Goal: Information Seeking & Learning: Check status

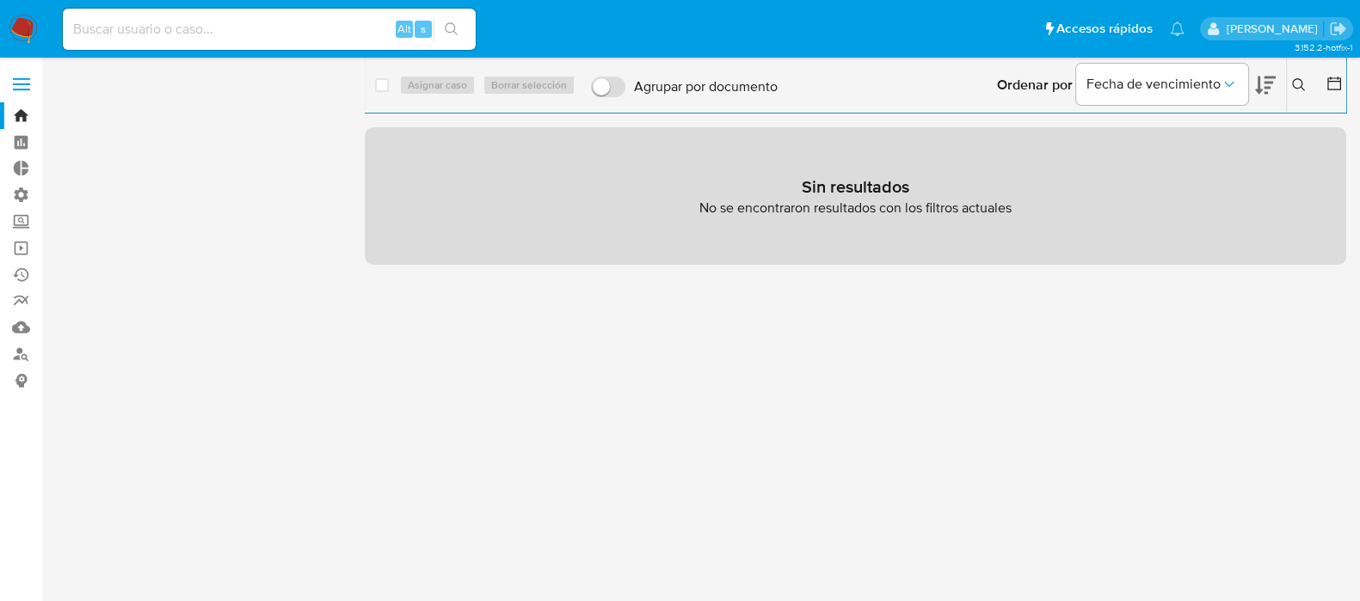
click at [124, 23] on input at bounding box center [269, 29] width 413 height 22
paste input "57200010"
type input "57200010"
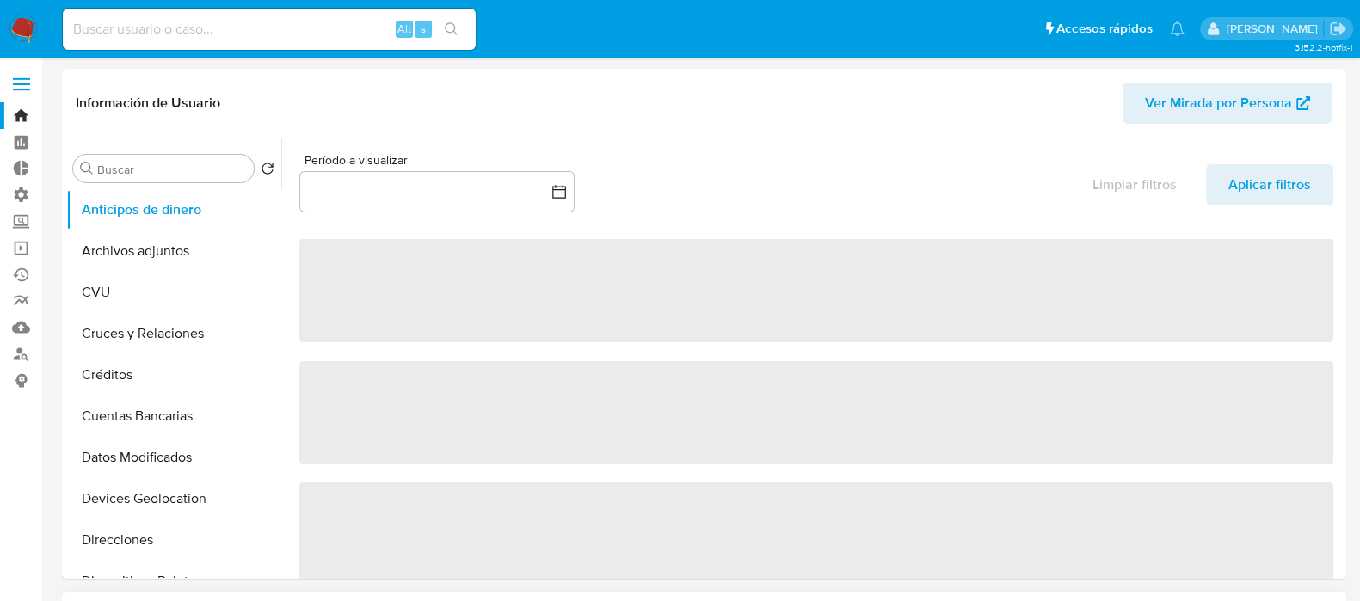
select select "10"
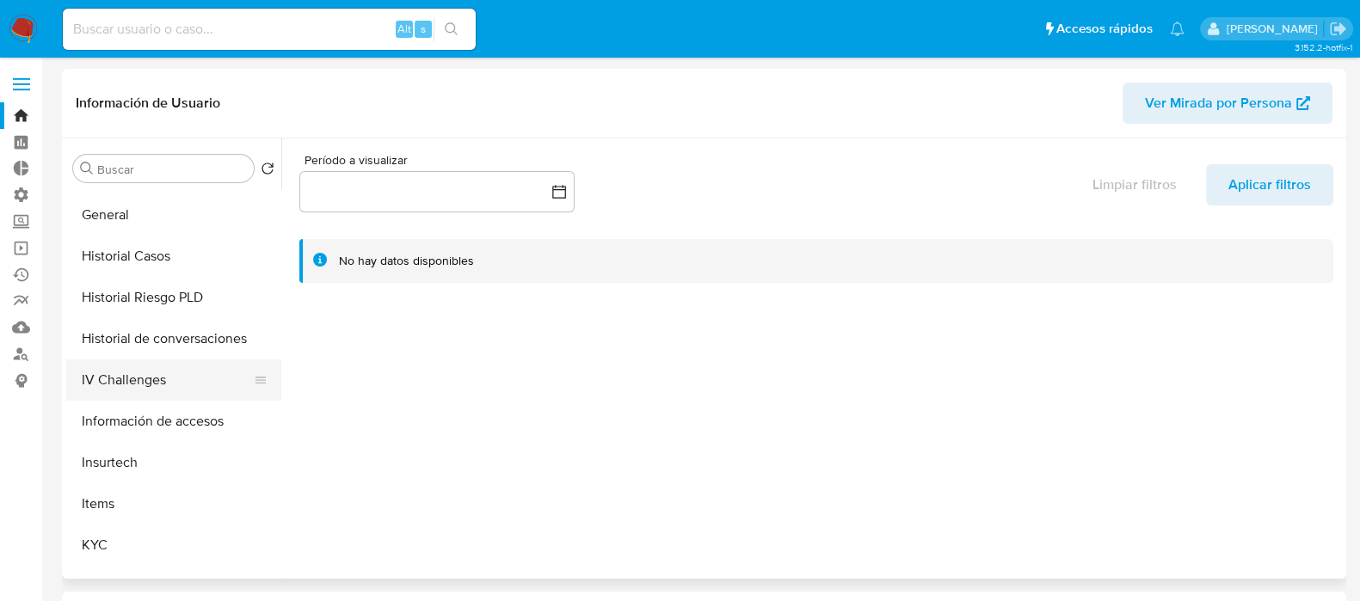
scroll to position [645, 0]
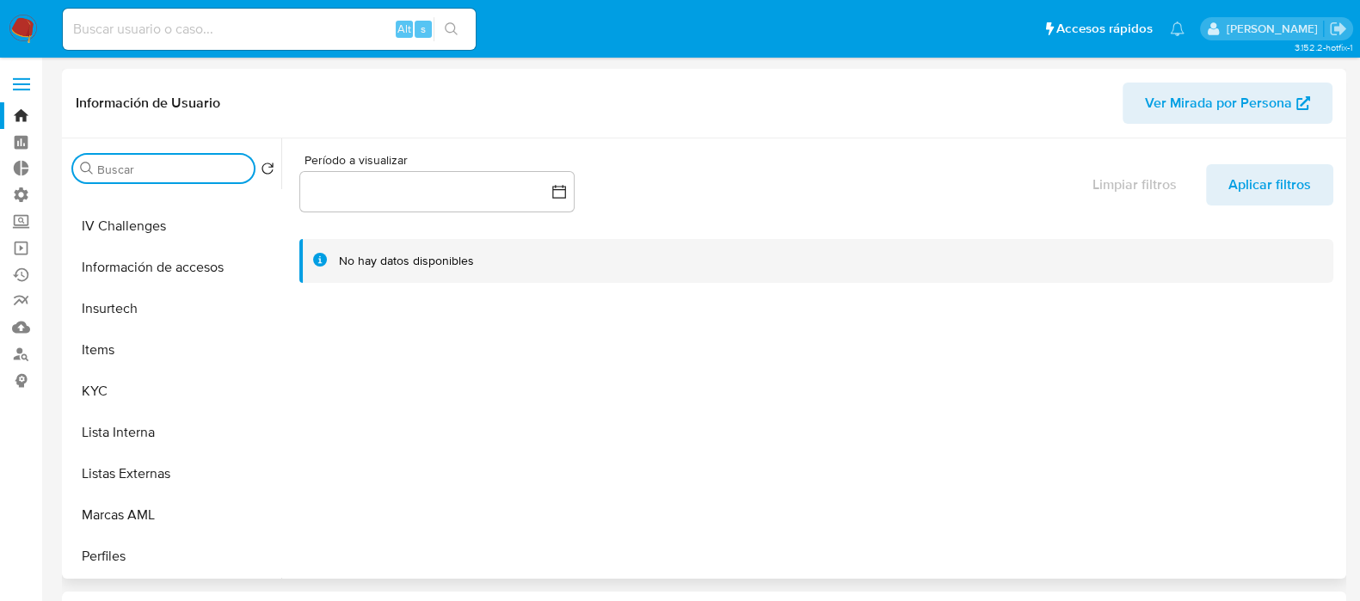
click at [163, 169] on input "Buscar" at bounding box center [172, 169] width 150 height 15
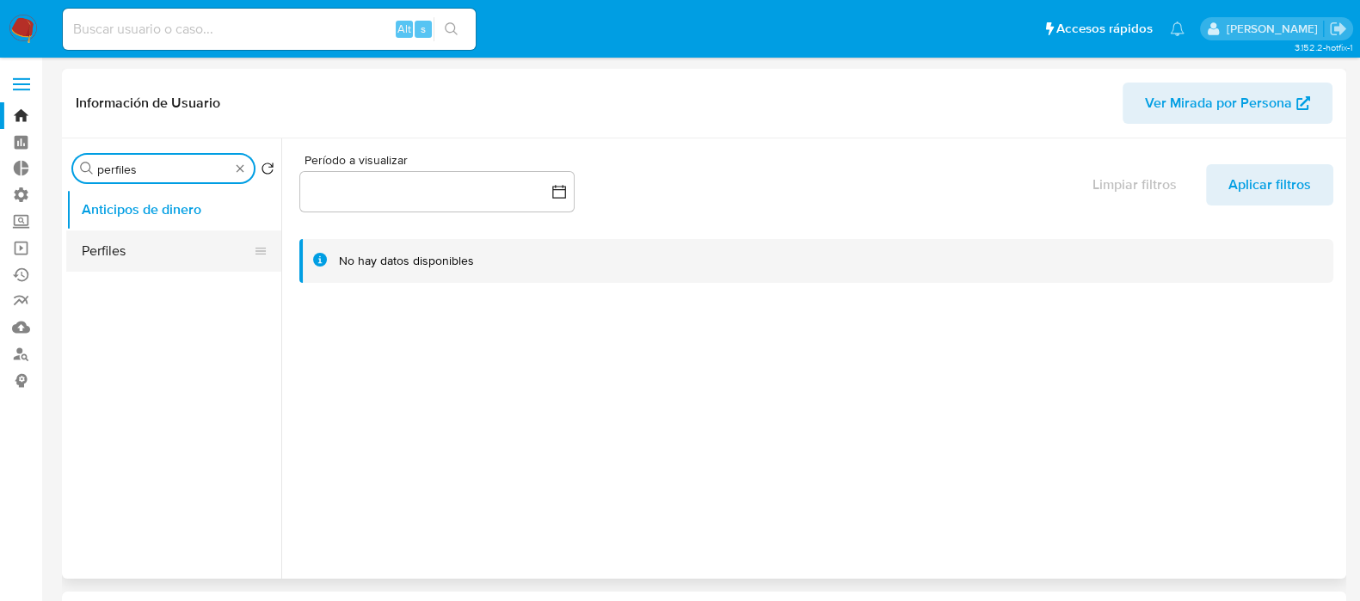
type input "perfiles"
click at [148, 262] on button "Perfiles" at bounding box center [166, 251] width 201 height 41
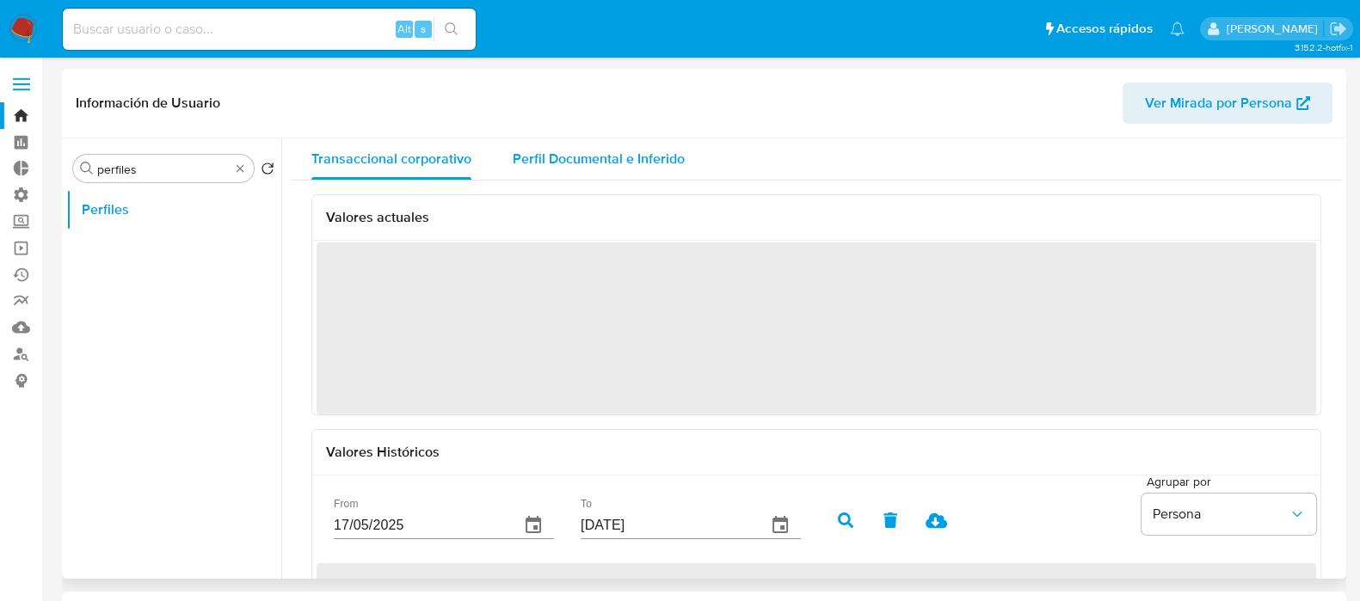
click at [639, 167] on span "Perfil Documental e Inferido" at bounding box center [599, 159] width 172 height 20
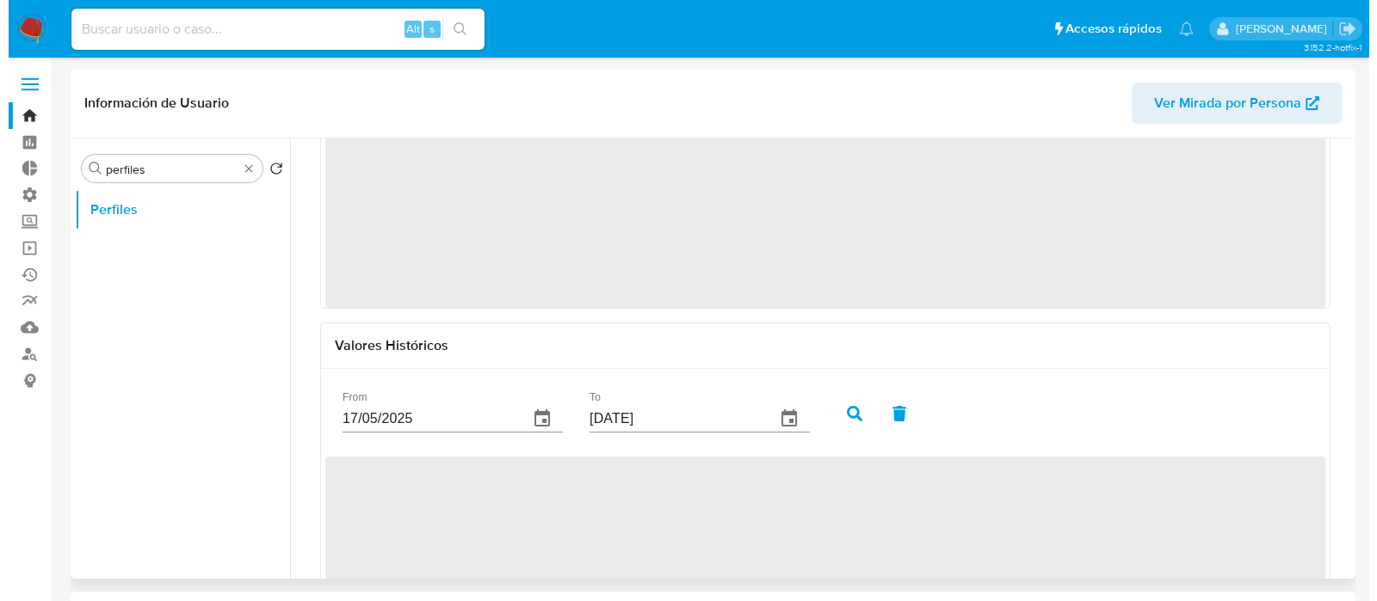
scroll to position [180, 0]
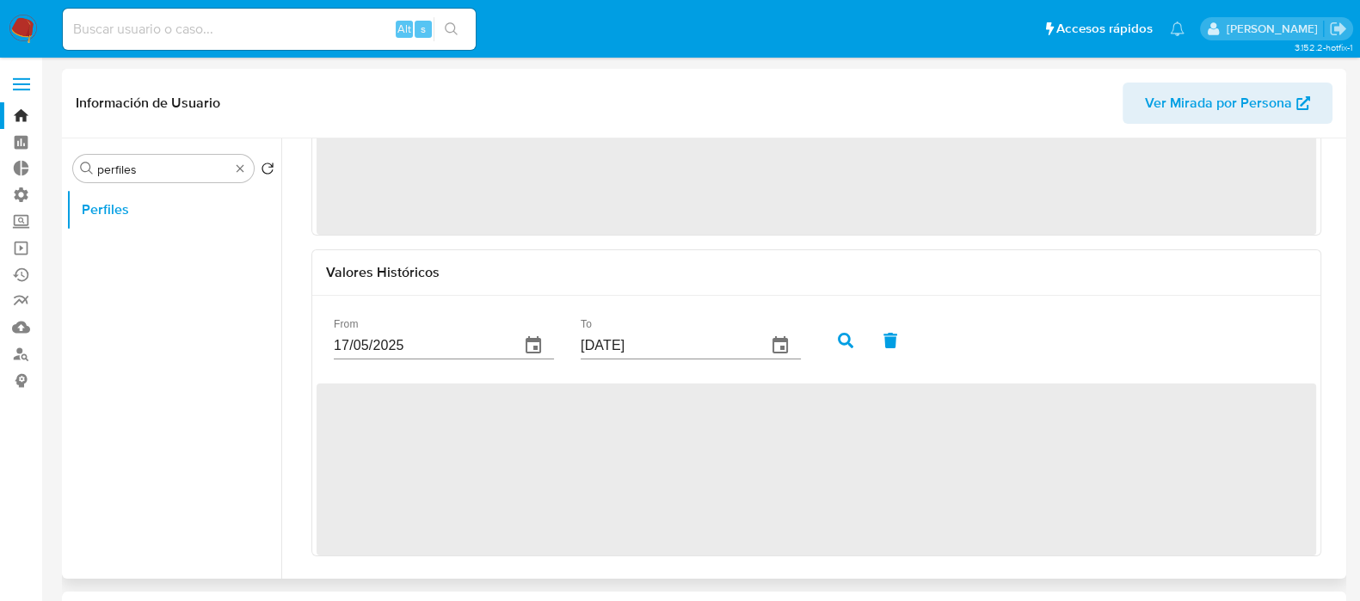
click at [528, 333] on button "button" at bounding box center [533, 345] width 41 height 41
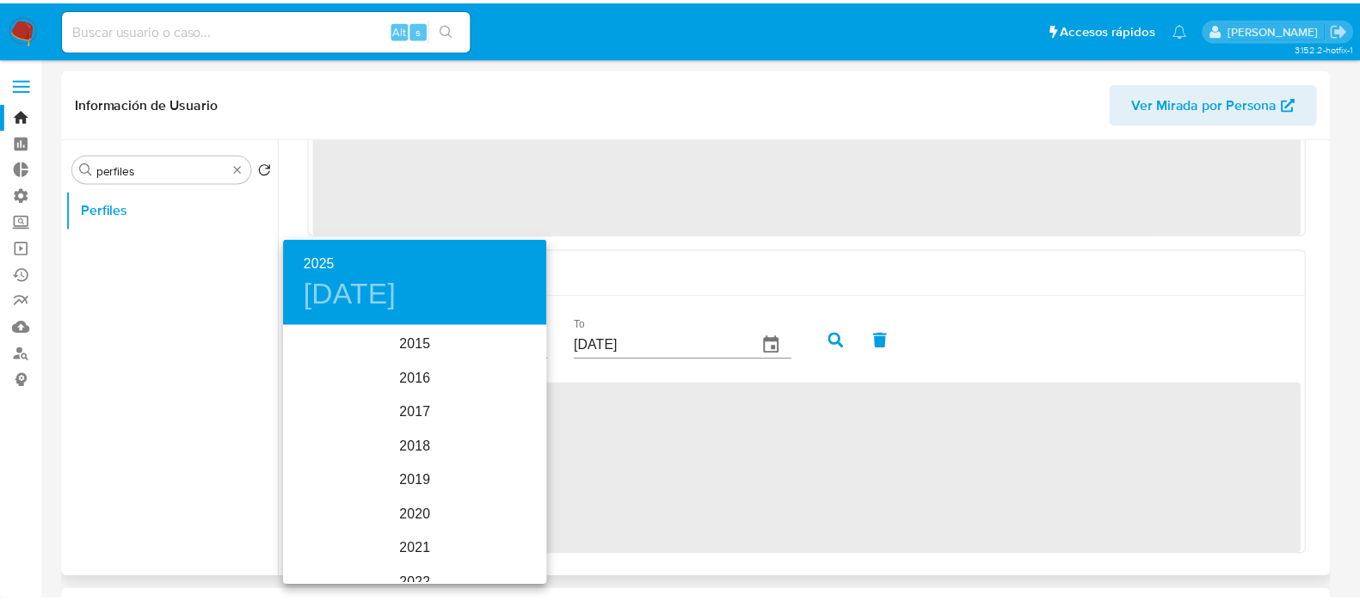
scroll to position [241, 0]
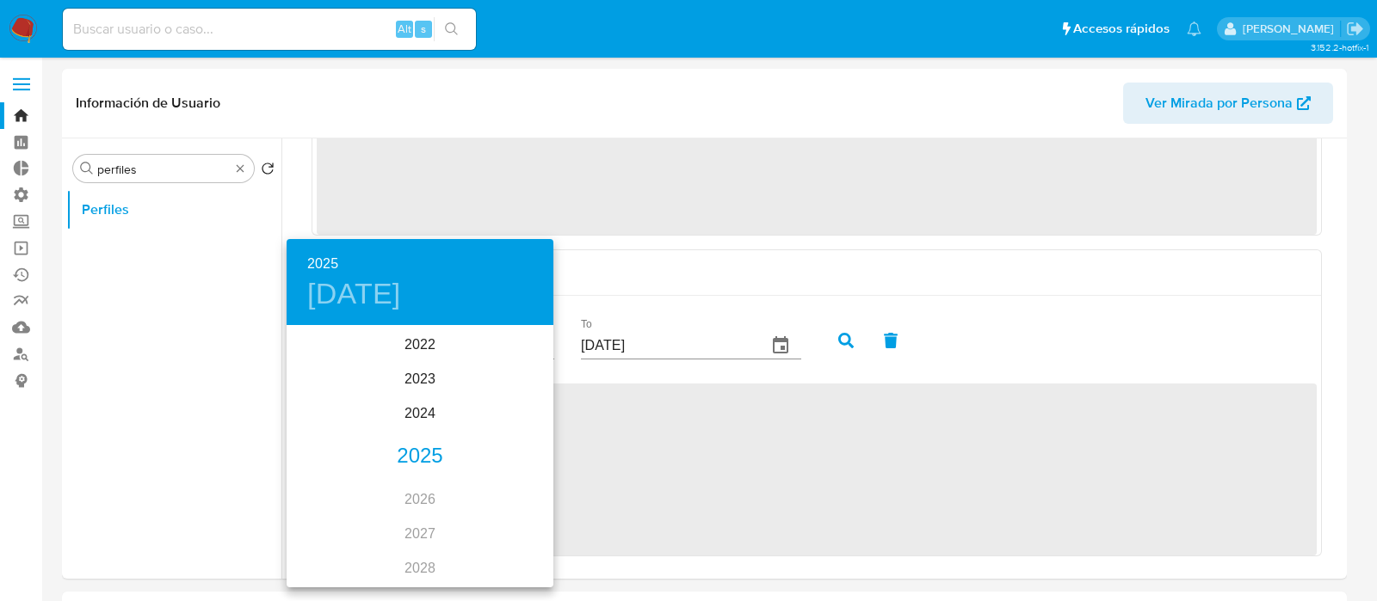
click at [413, 458] on div "2025" at bounding box center [420, 457] width 267 height 34
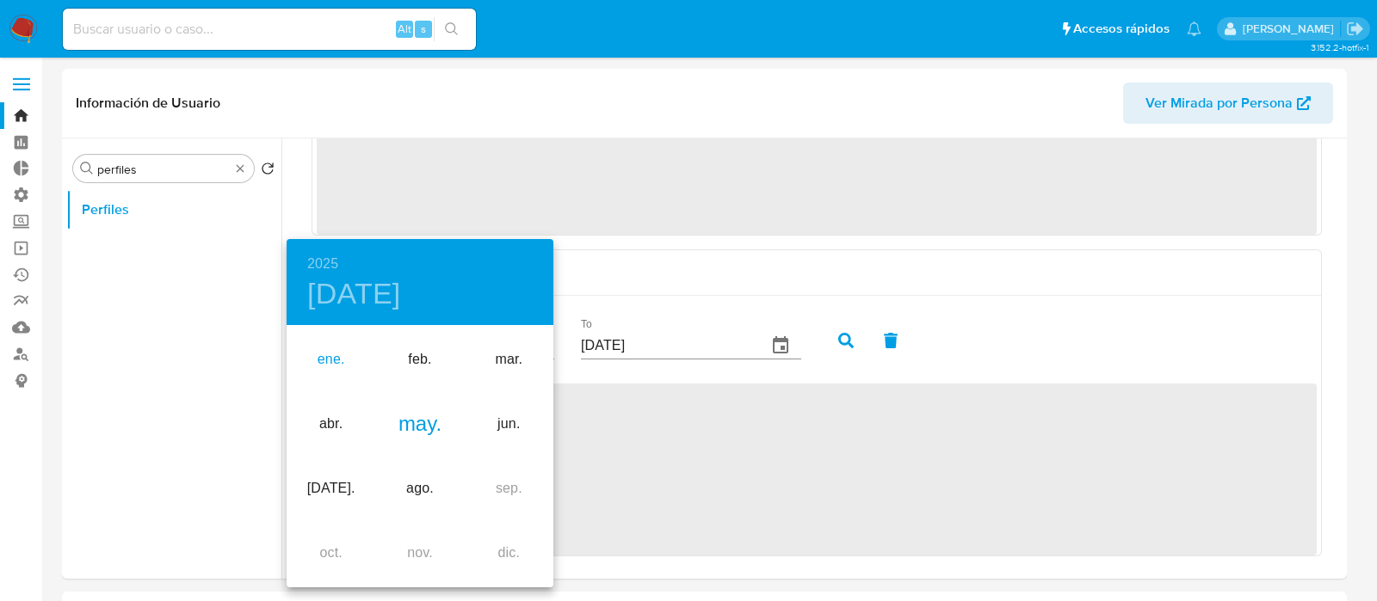
click at [360, 357] on div "ene." at bounding box center [331, 360] width 89 height 65
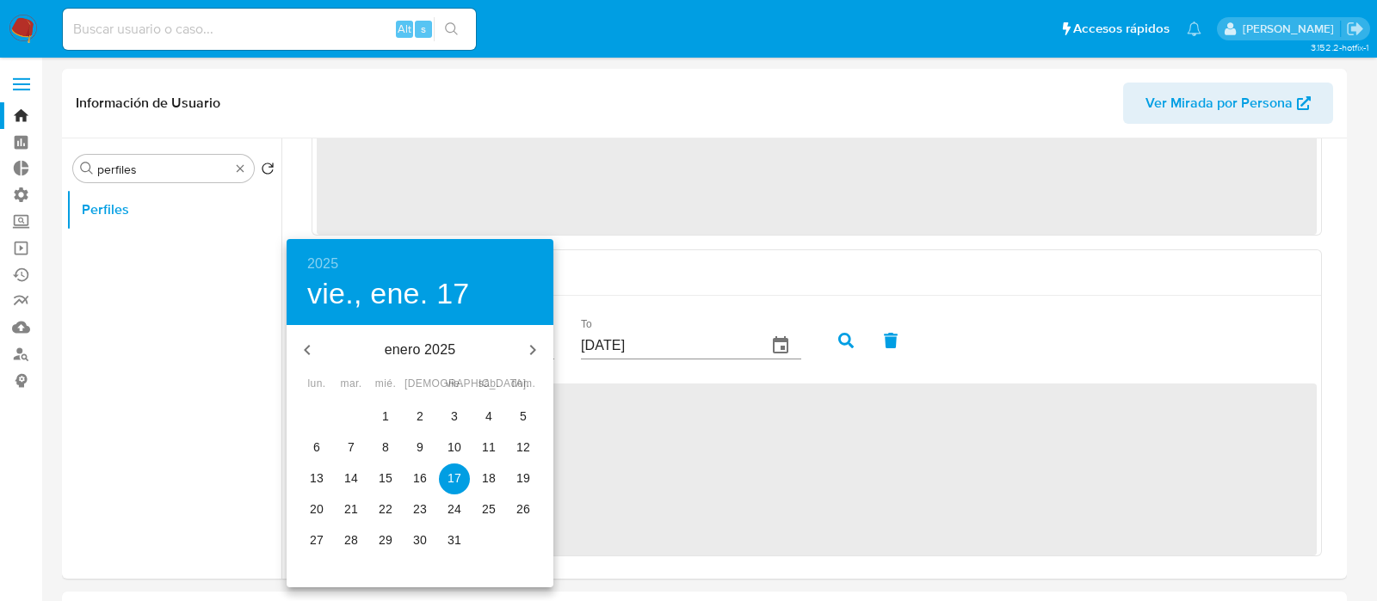
click at [386, 413] on p "1" at bounding box center [385, 416] width 7 height 17
type input "[DATE]"
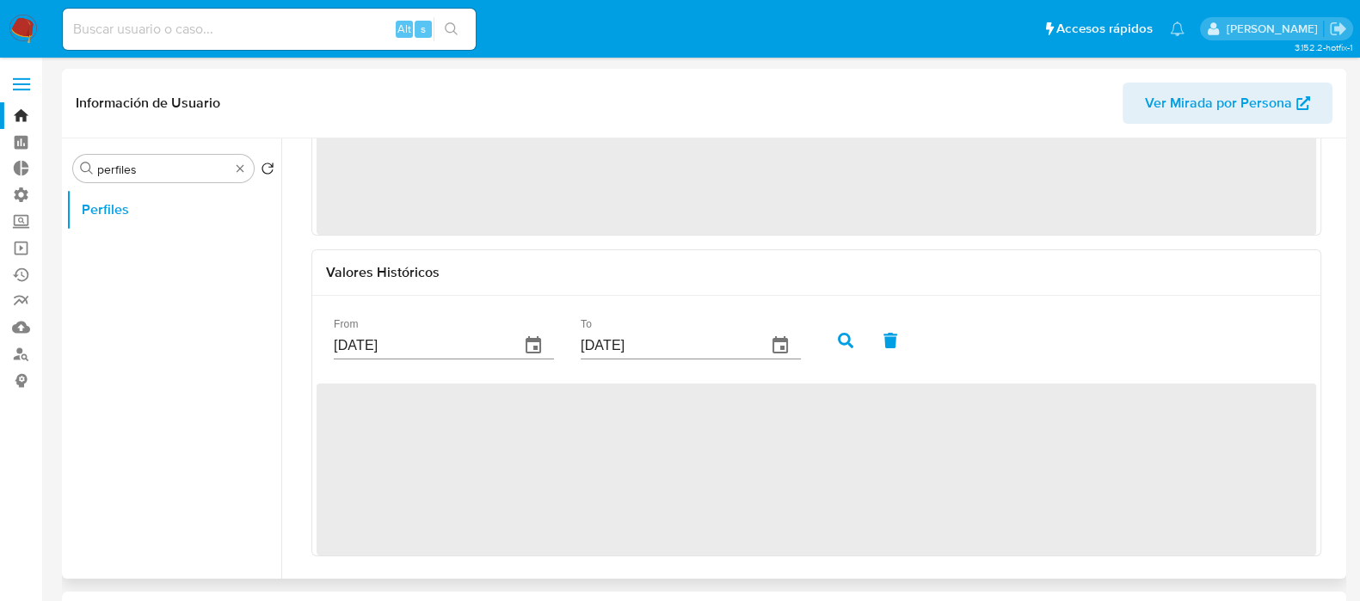
click at [847, 349] on button "button" at bounding box center [845, 340] width 45 height 41
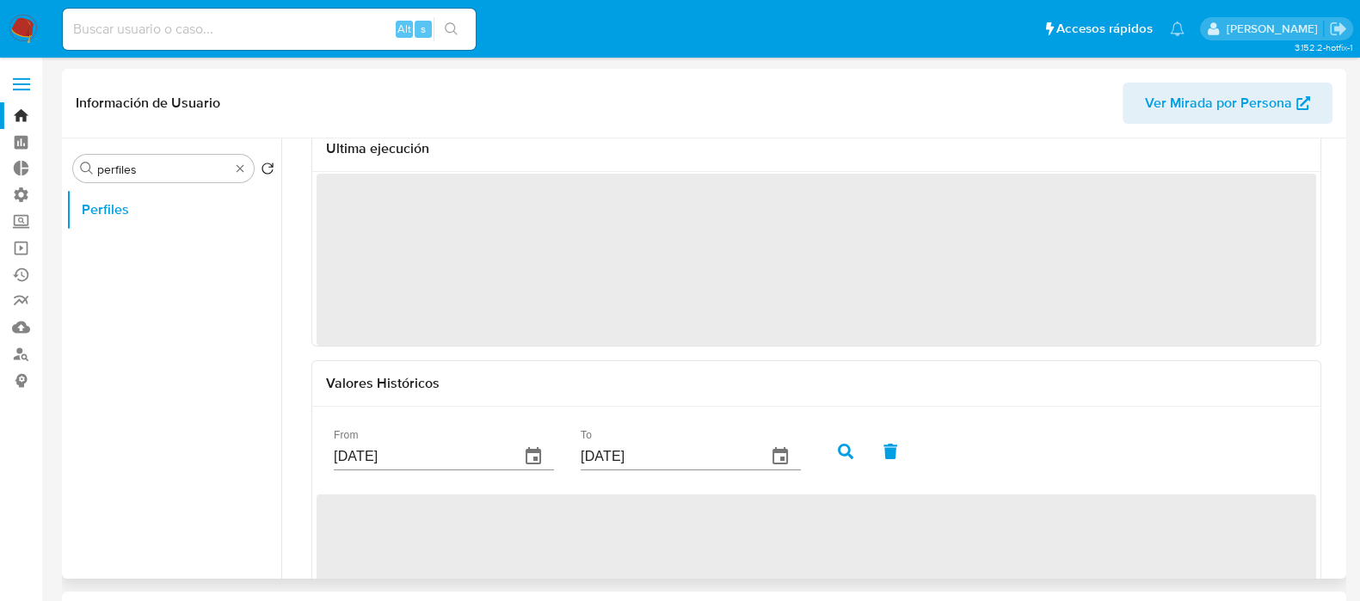
scroll to position [0, 0]
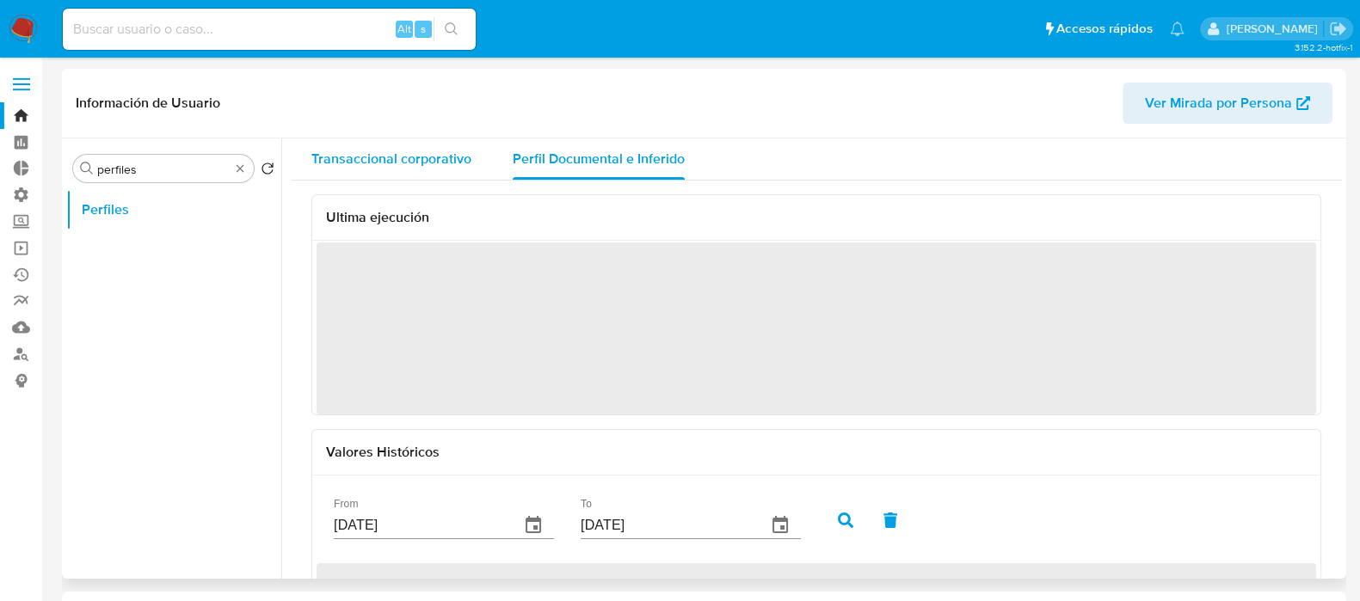
click at [421, 155] on span "Transaccional corporativo" at bounding box center [391, 159] width 160 height 20
click at [580, 155] on span "Perfil Documental e Inferido" at bounding box center [599, 159] width 172 height 20
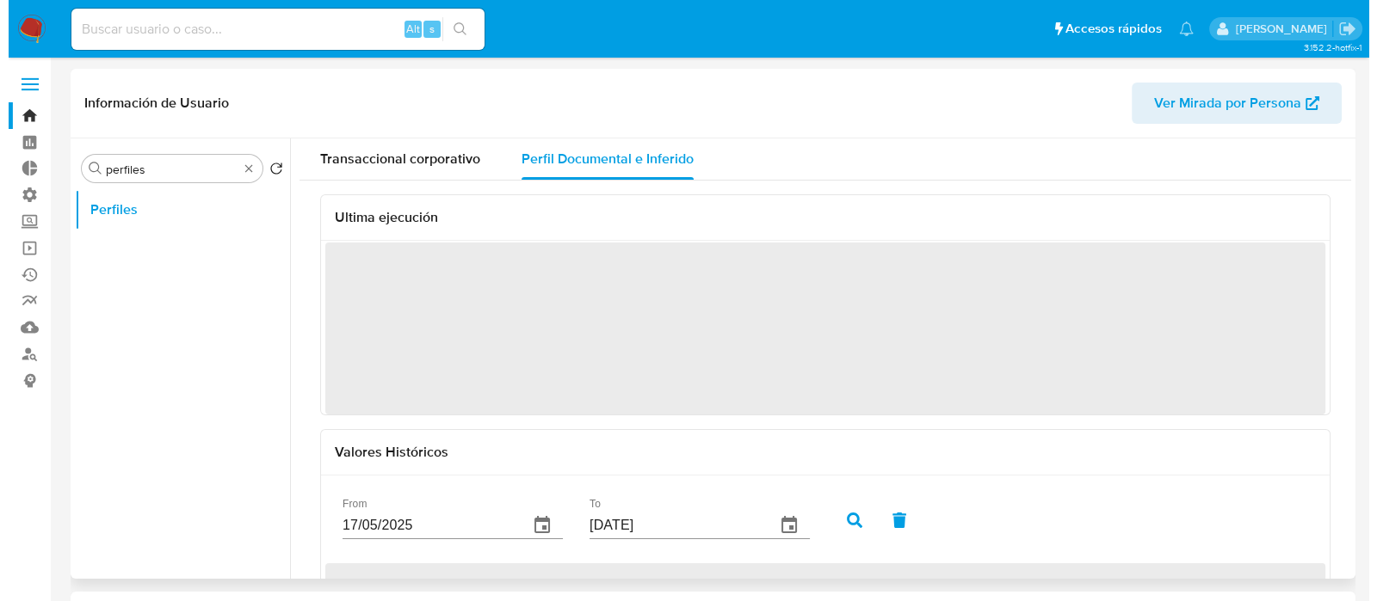
scroll to position [180, 0]
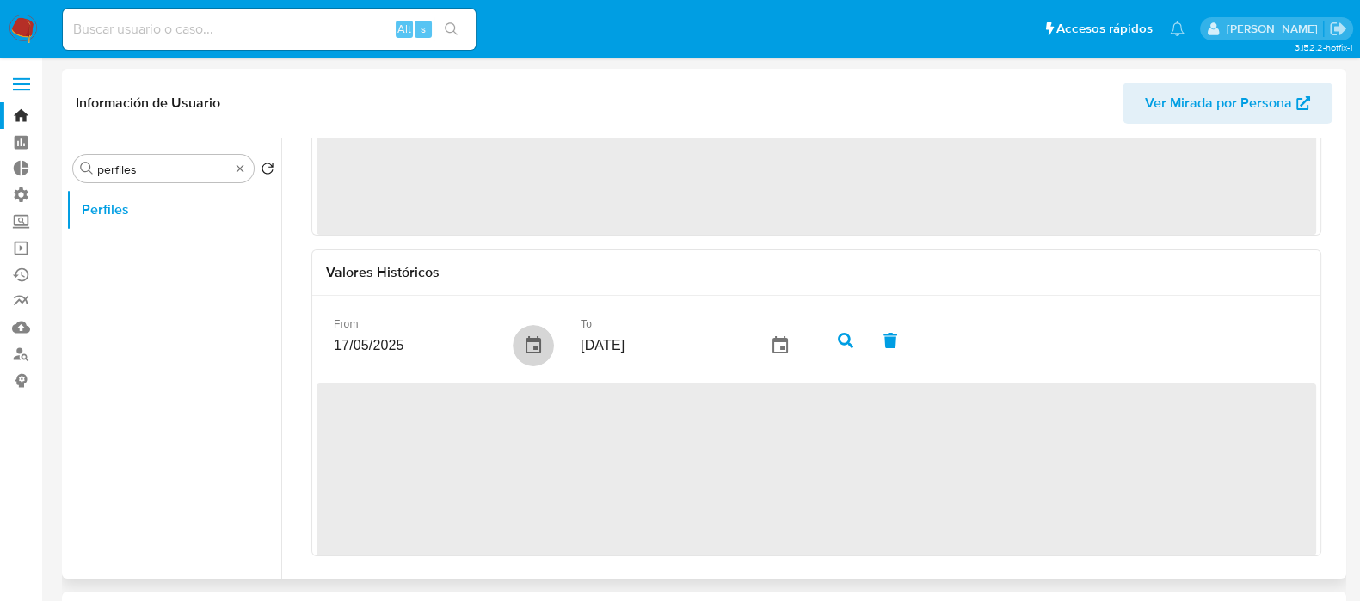
click at [540, 348] on icon "button" at bounding box center [533, 344] width 15 height 17
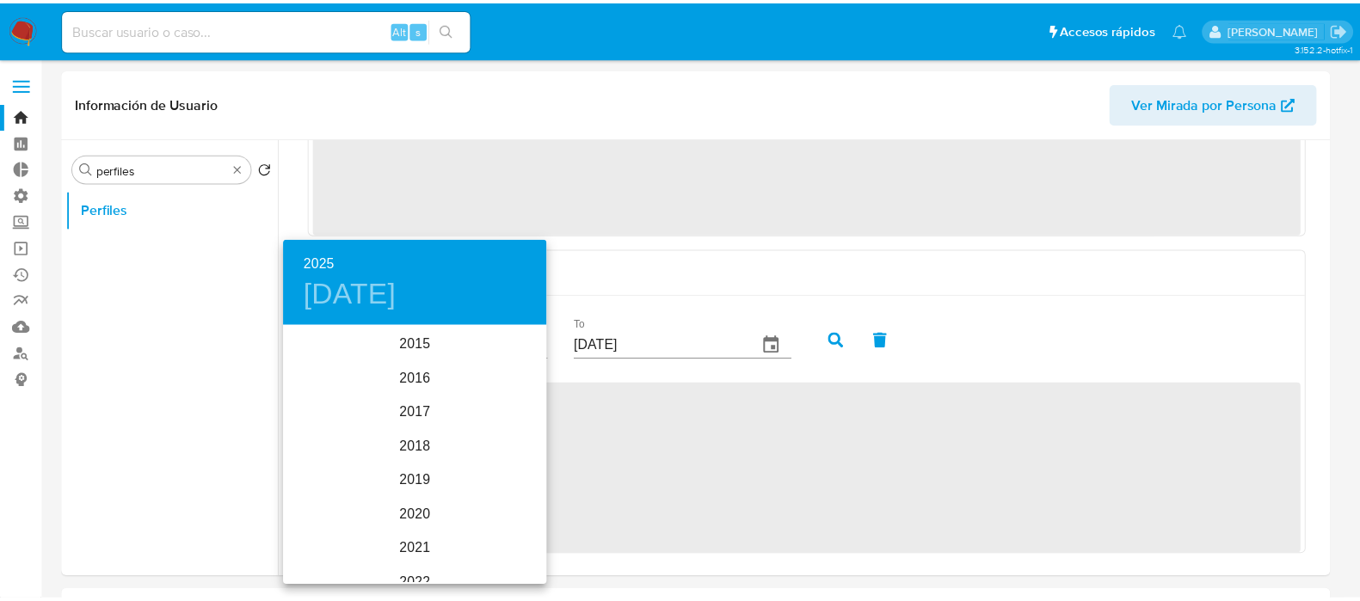
scroll to position [241, 0]
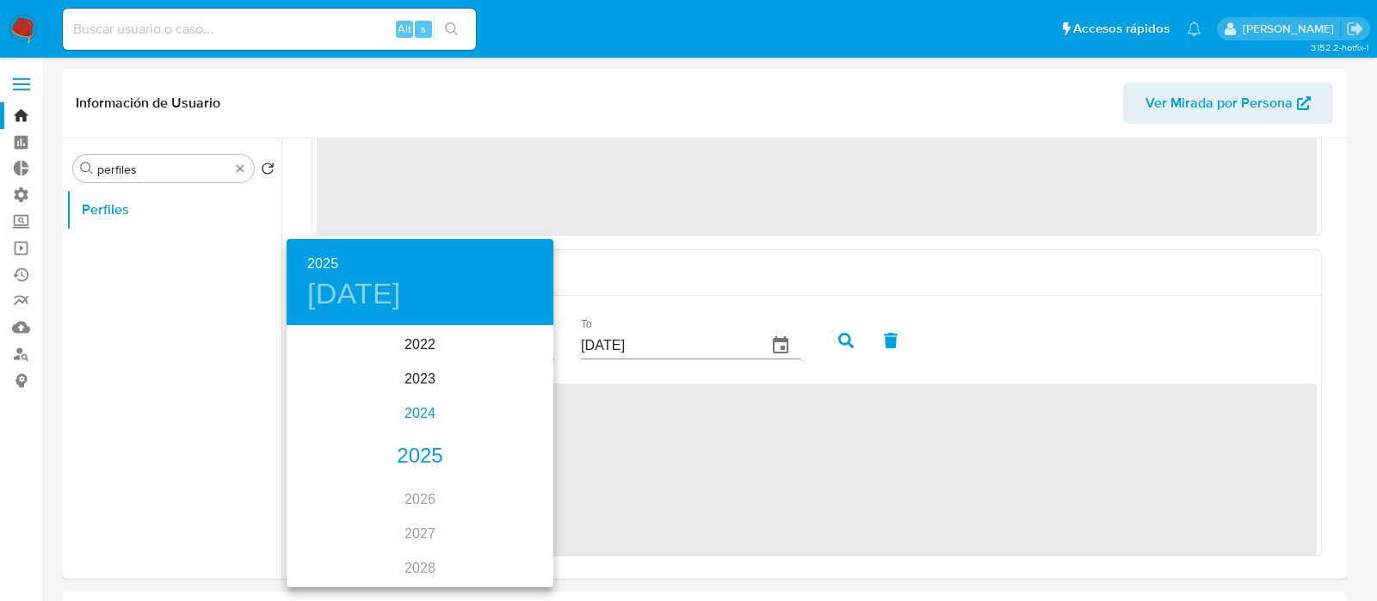
click at [410, 413] on div "2024" at bounding box center [420, 414] width 267 height 34
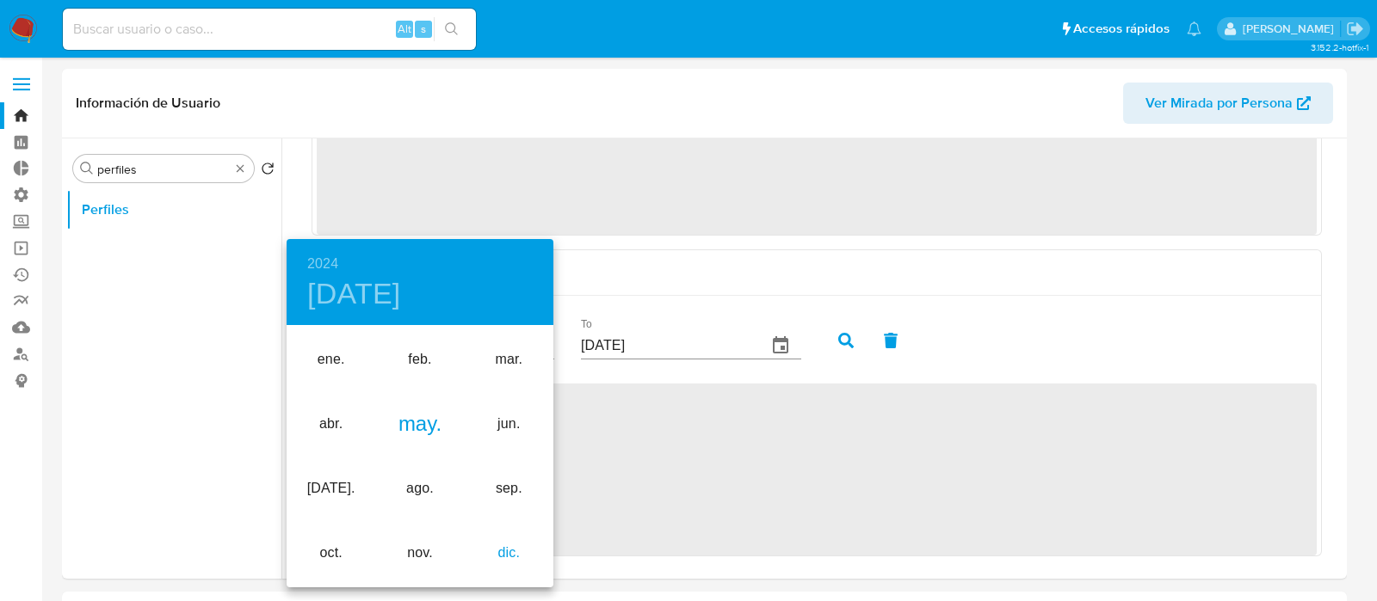
click at [504, 548] on div "dic." at bounding box center [509, 553] width 89 height 65
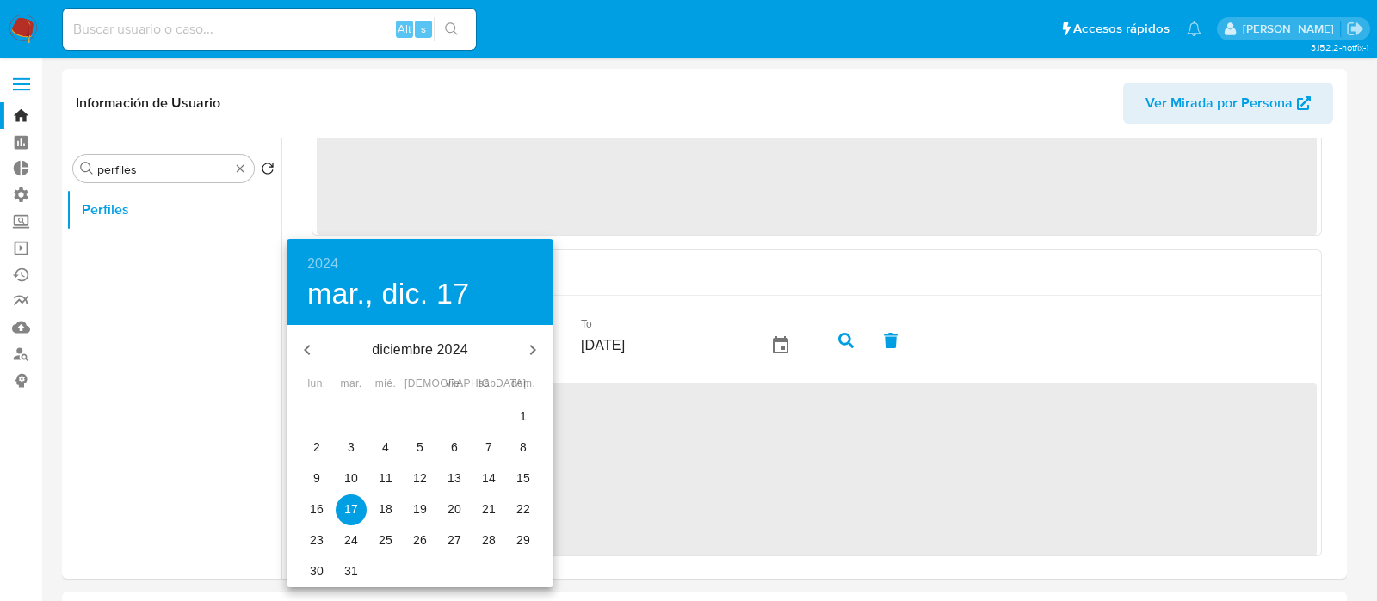
click at [520, 413] on p "1" at bounding box center [523, 416] width 7 height 17
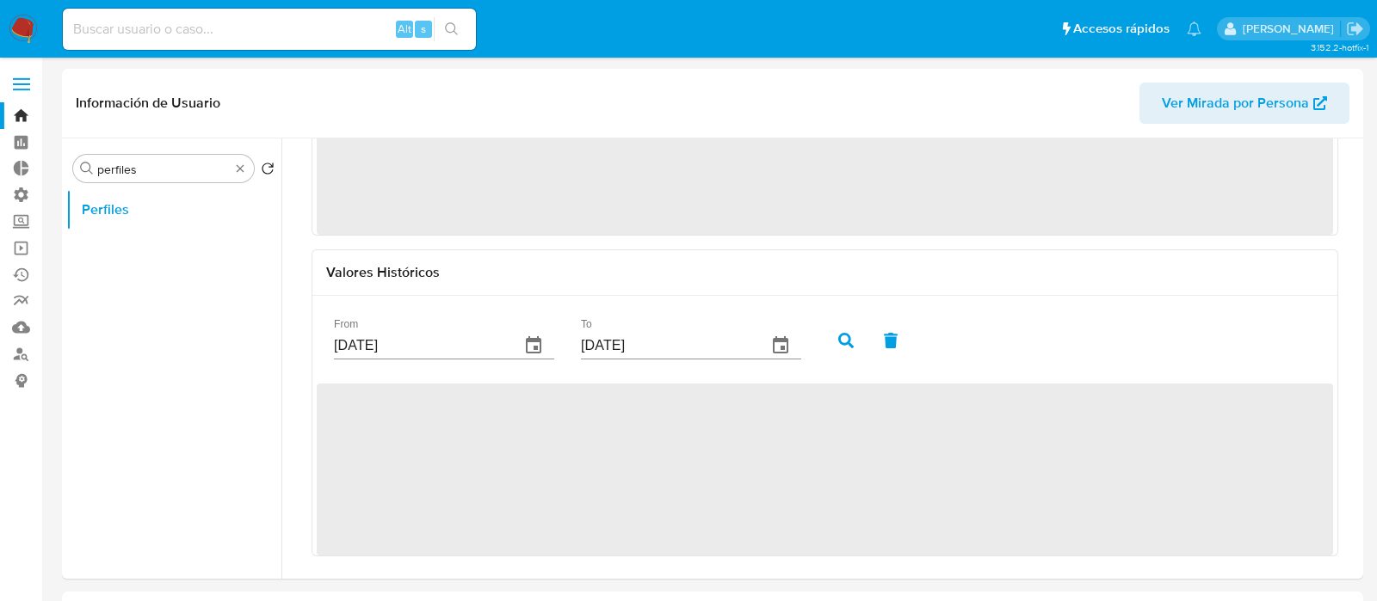
type input "[DATE]"
click at [848, 340] on icon "button" at bounding box center [845, 340] width 15 height 15
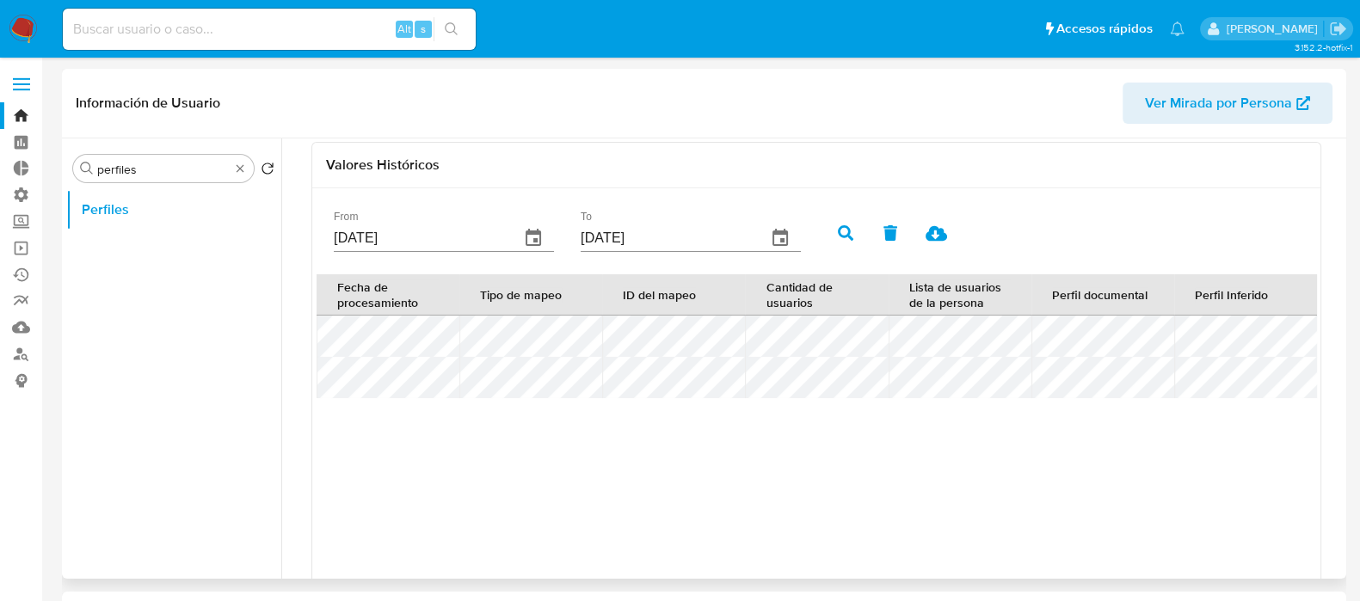
scroll to position [474, 0]
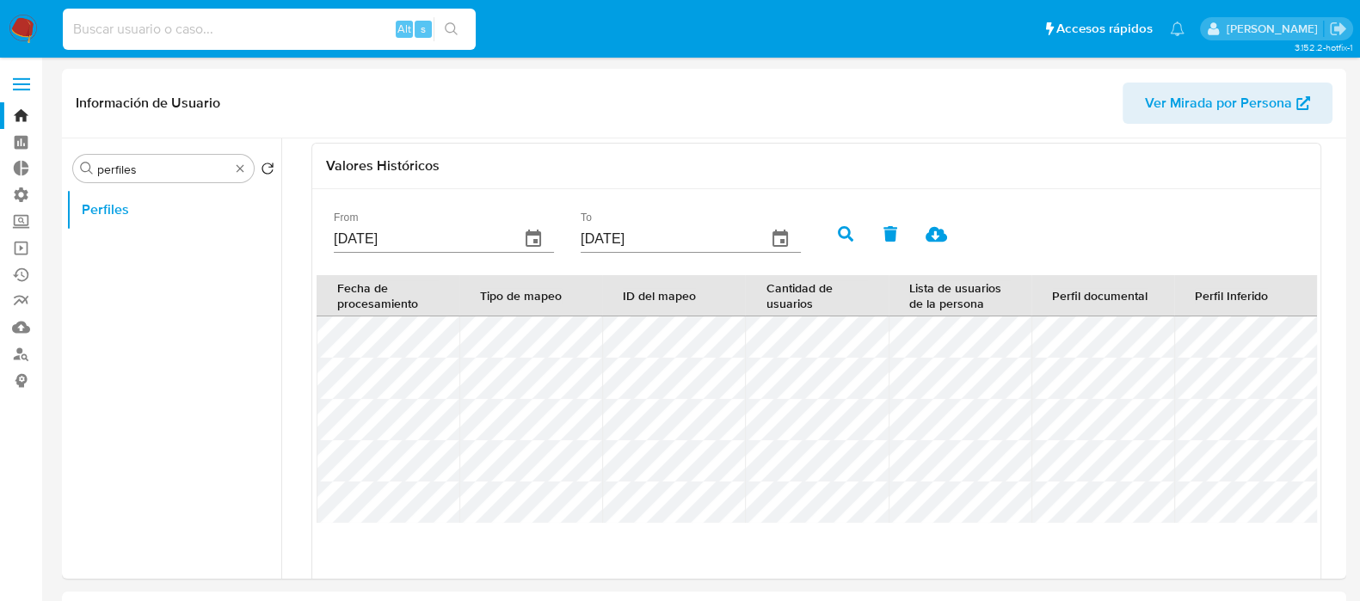
click at [256, 26] on input at bounding box center [269, 29] width 413 height 22
paste input "399886886"
type input "399886886"
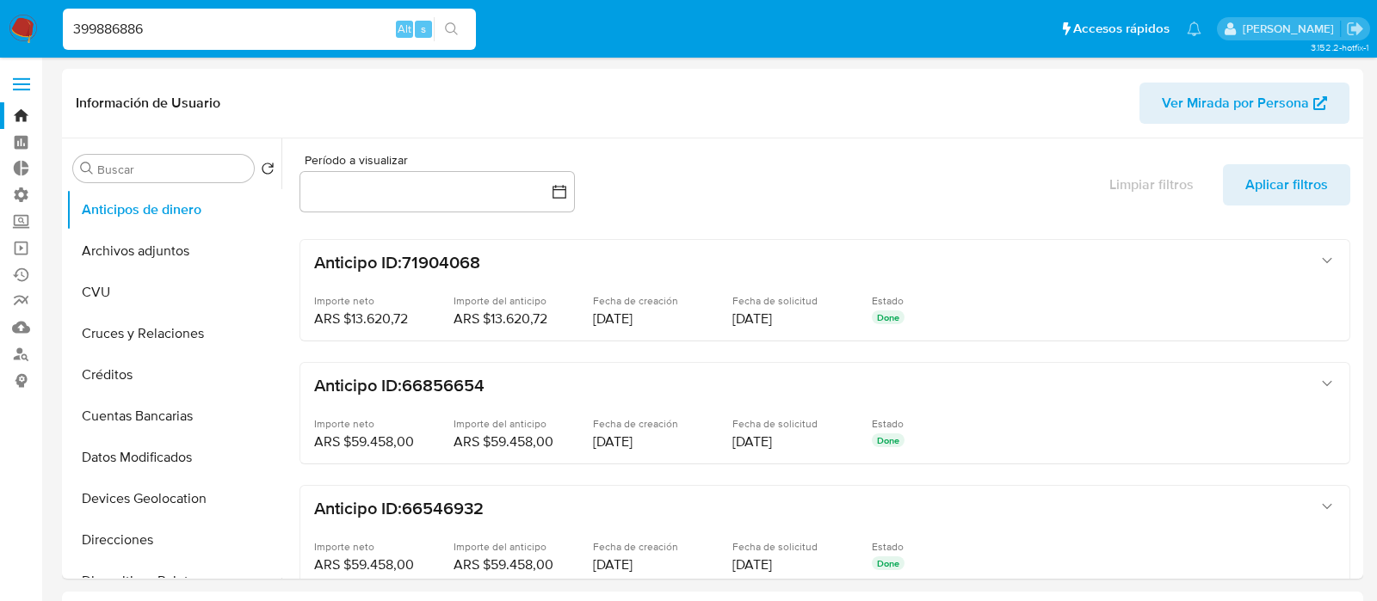
select select "10"
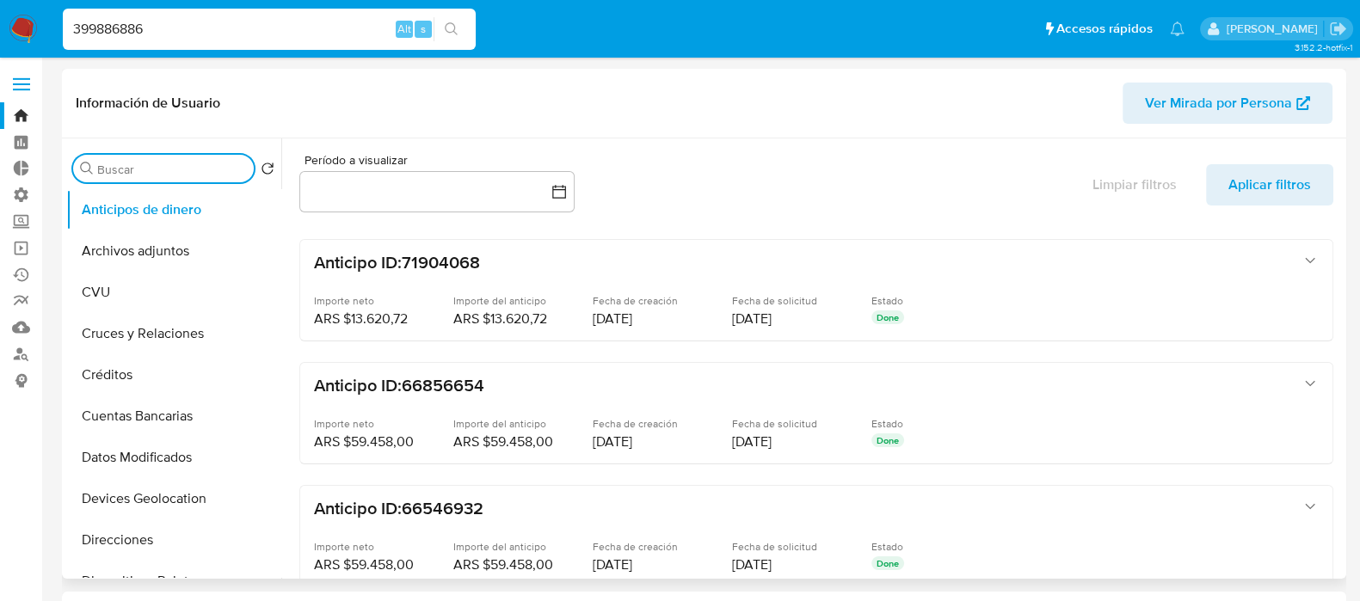
click at [175, 162] on input "Buscar" at bounding box center [172, 169] width 150 height 15
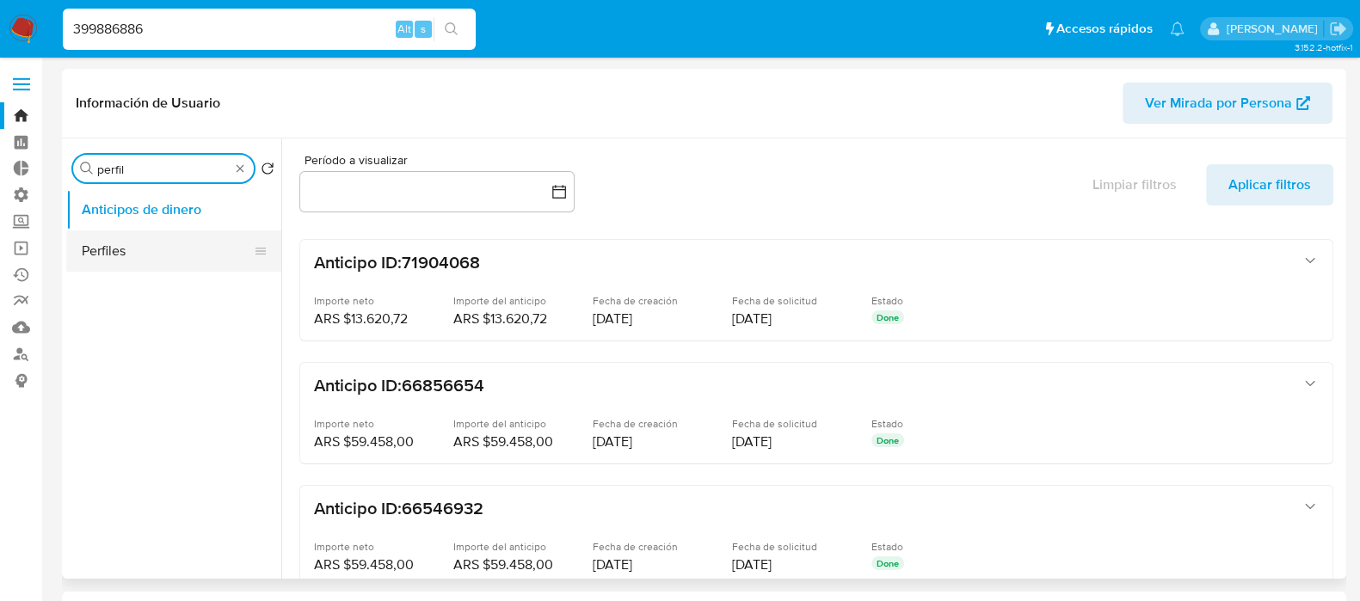
type input "perfil"
click at [152, 244] on button "Perfiles" at bounding box center [166, 251] width 201 height 41
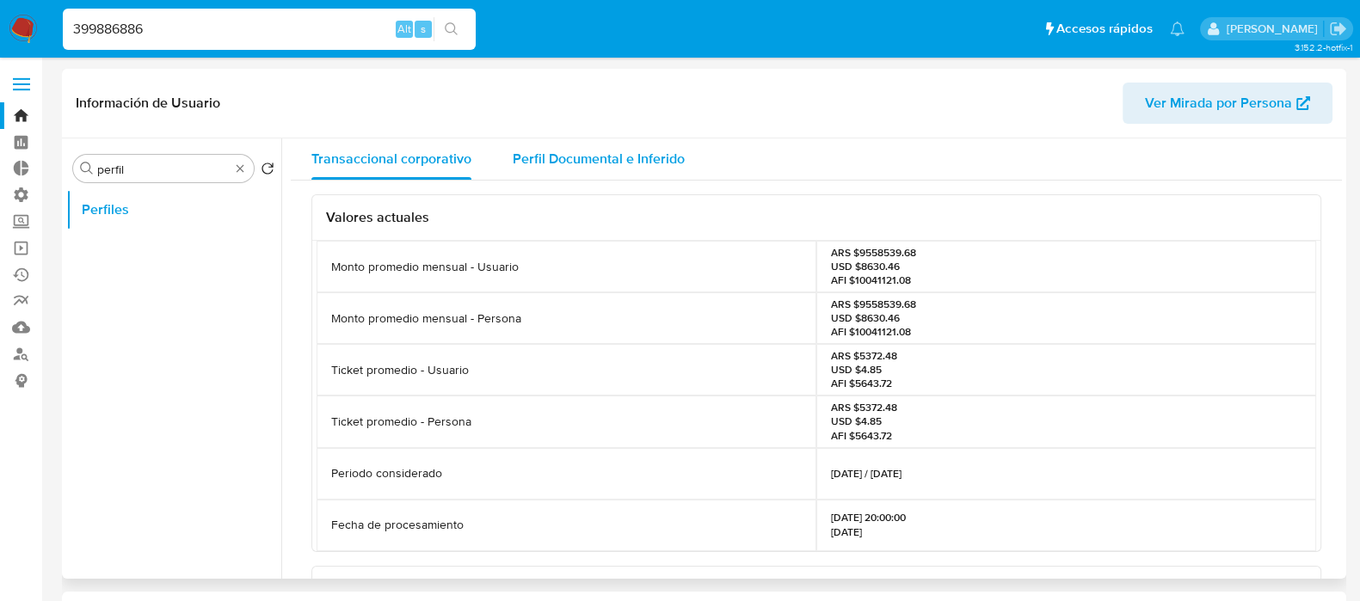
click at [577, 151] on span "Perfil Documental e Inferido" at bounding box center [599, 159] width 172 height 20
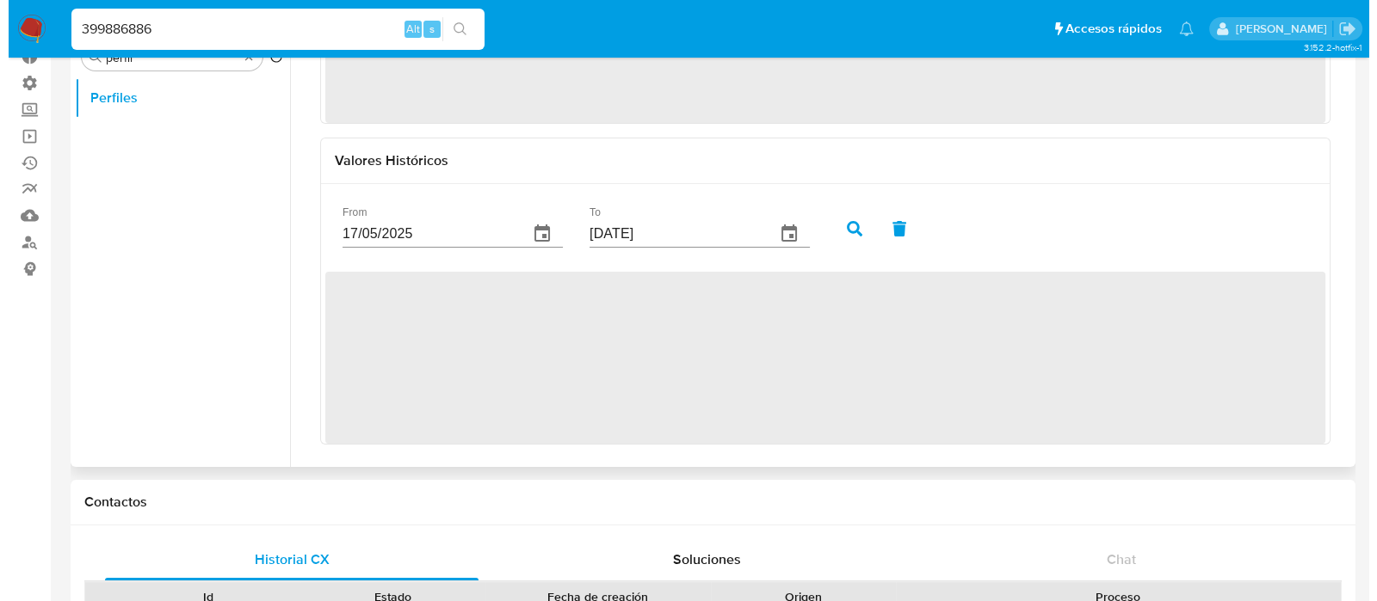
scroll to position [214, 0]
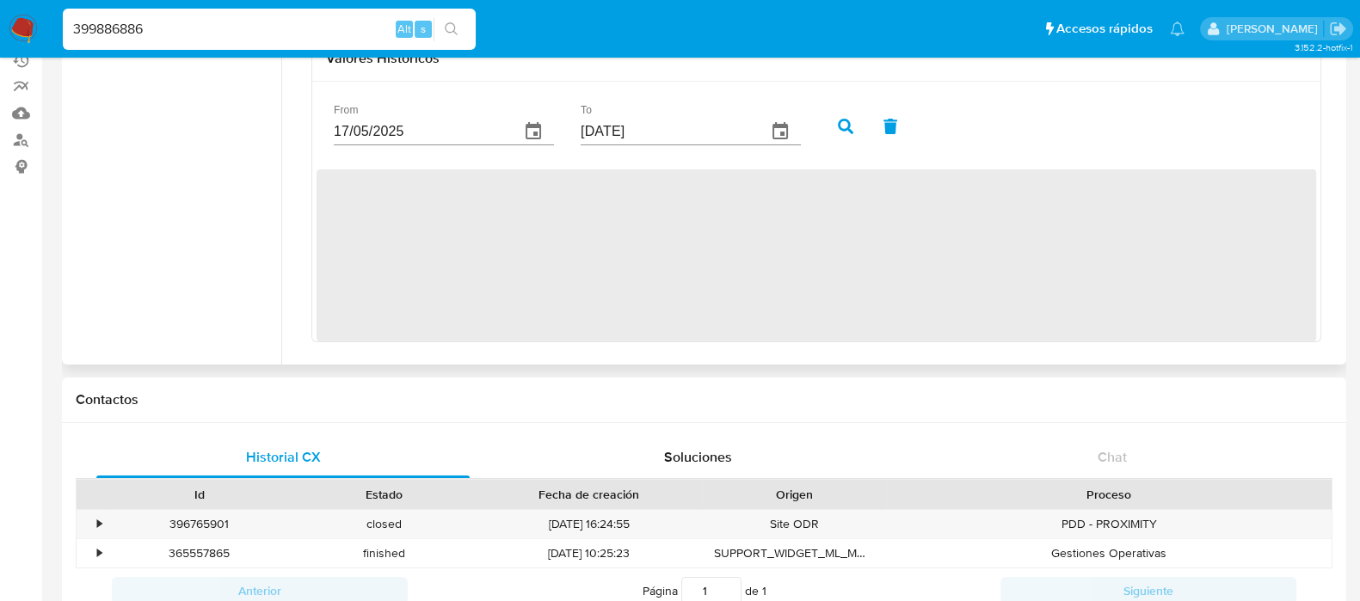
drag, startPoint x: 852, startPoint y: 121, endPoint x: 751, endPoint y: 144, distance: 103.1
click at [852, 122] on icon "button" at bounding box center [845, 126] width 15 height 15
click at [528, 125] on icon "button" at bounding box center [533, 130] width 15 height 17
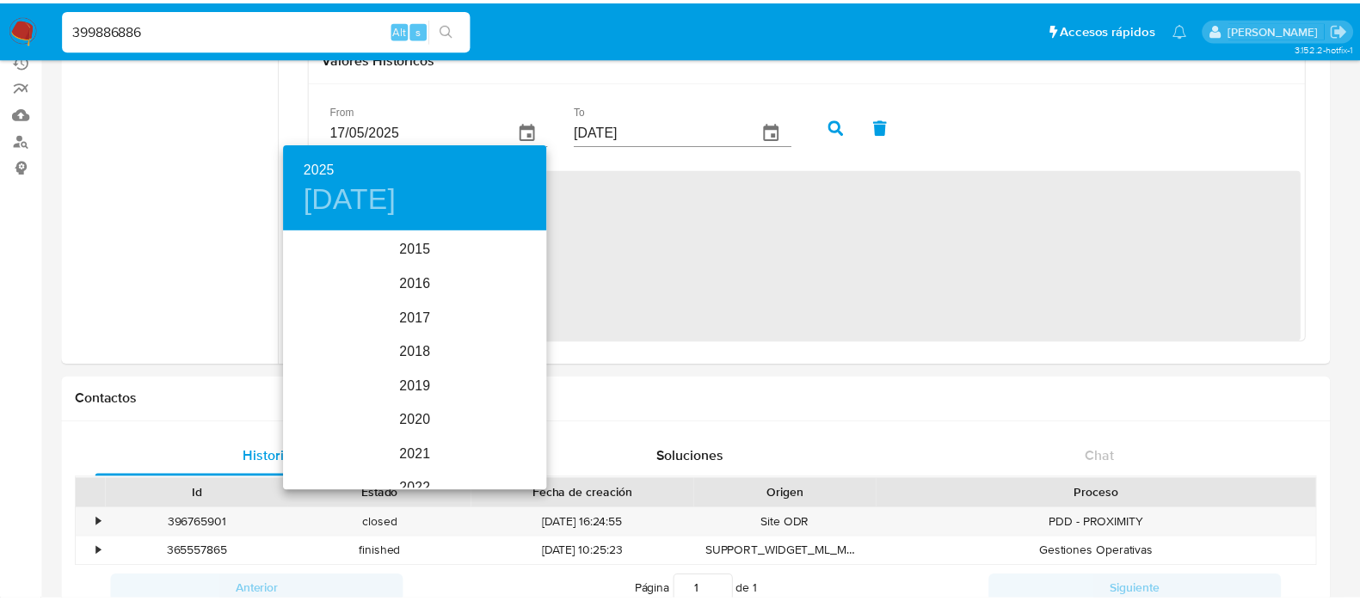
scroll to position [241, 0]
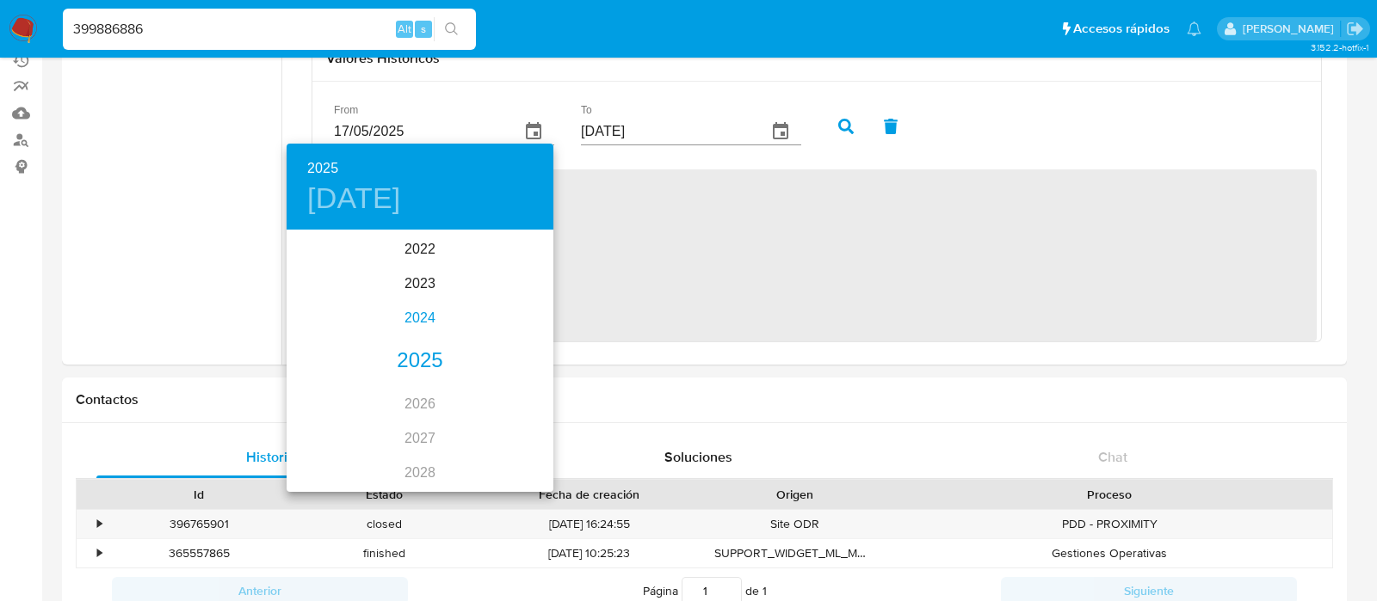
click at [413, 311] on div "2024" at bounding box center [420, 318] width 267 height 34
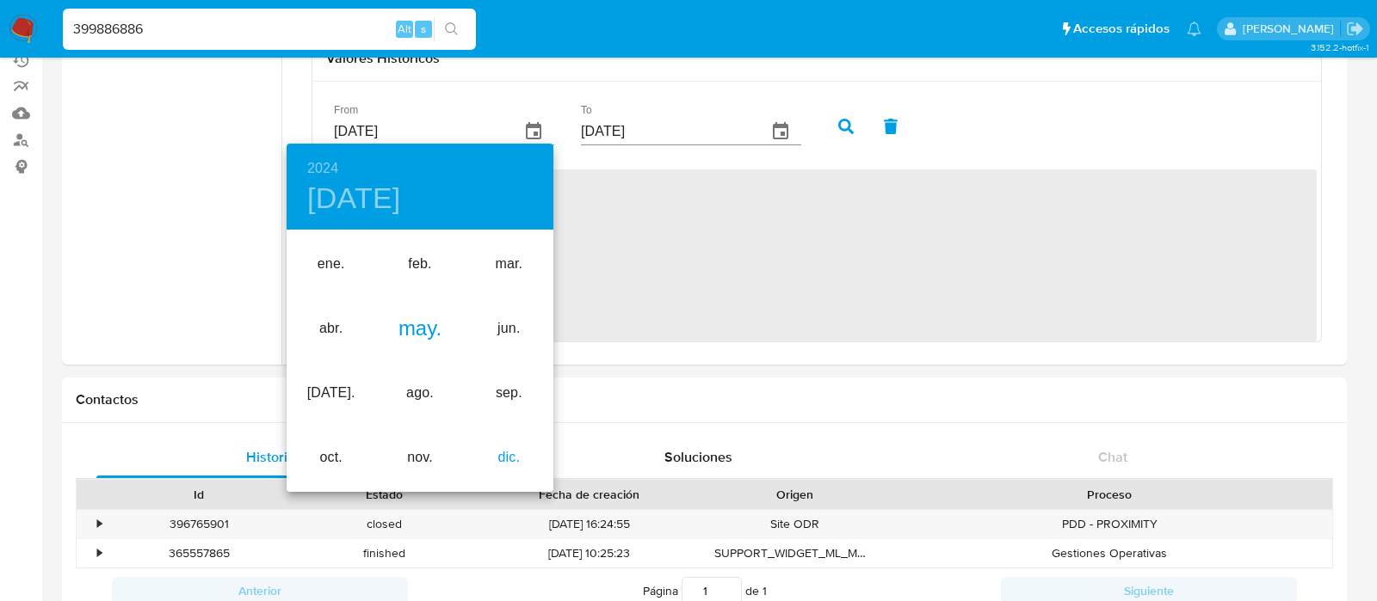
click at [505, 467] on div "dic." at bounding box center [509, 458] width 89 height 65
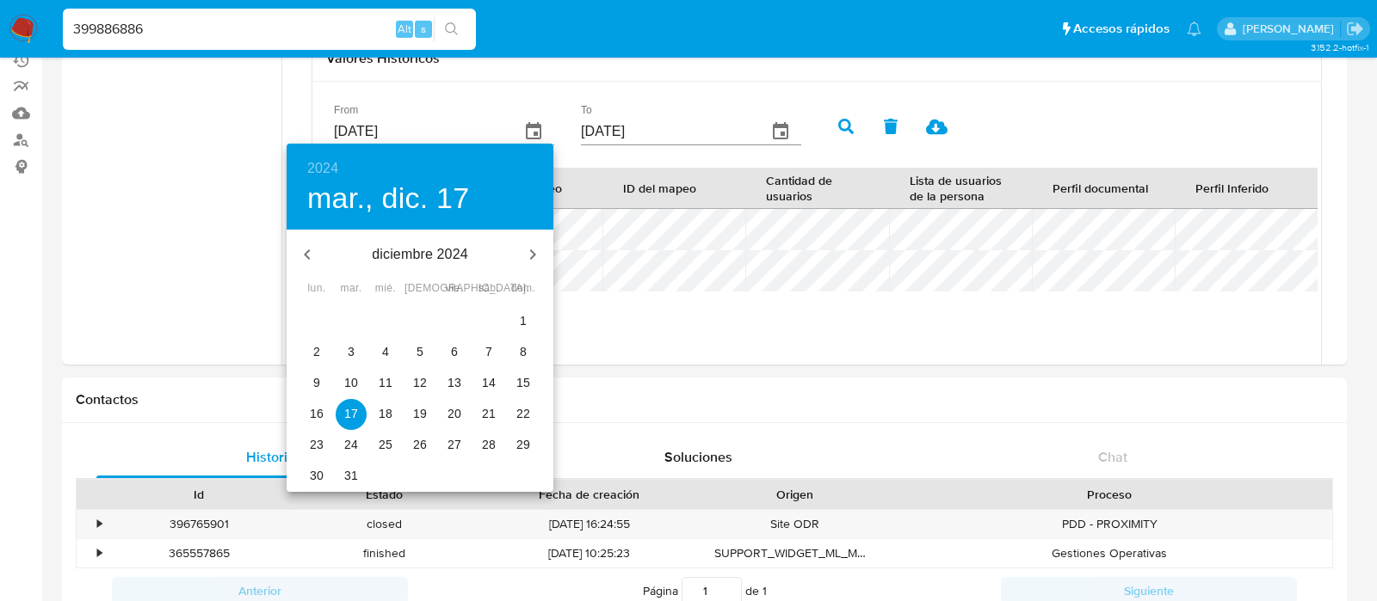
click at [520, 313] on p "1" at bounding box center [523, 320] width 7 height 17
type input "[DATE]"
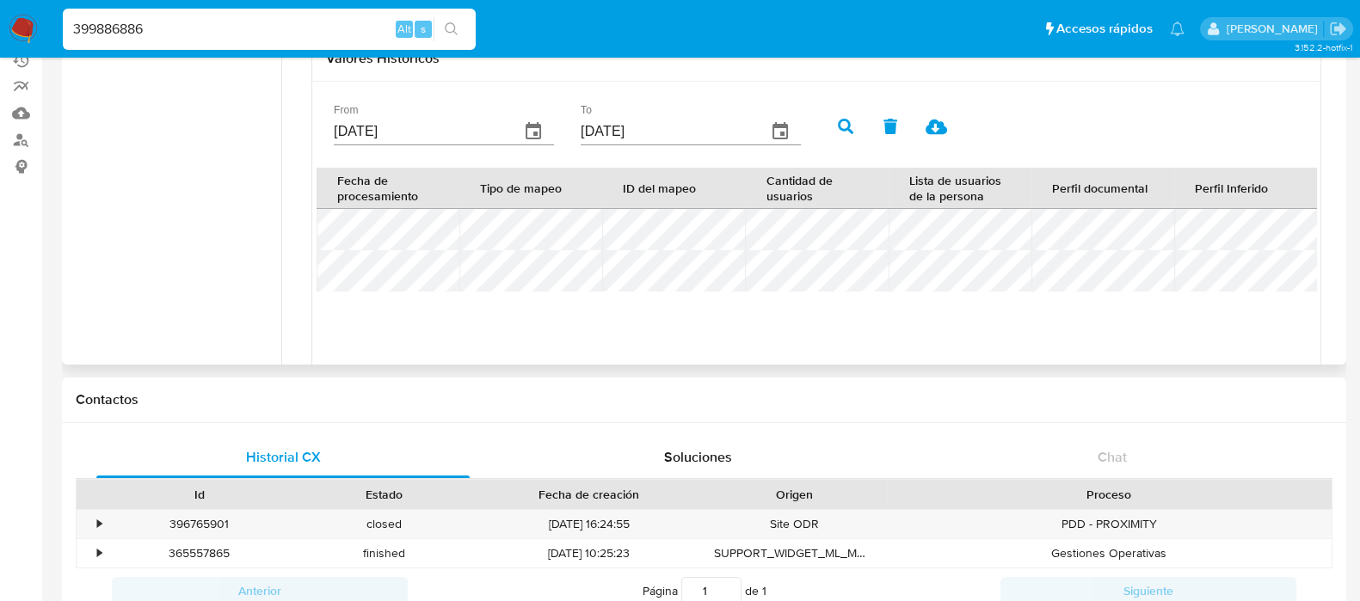
click at [855, 126] on button "button" at bounding box center [845, 126] width 45 height 41
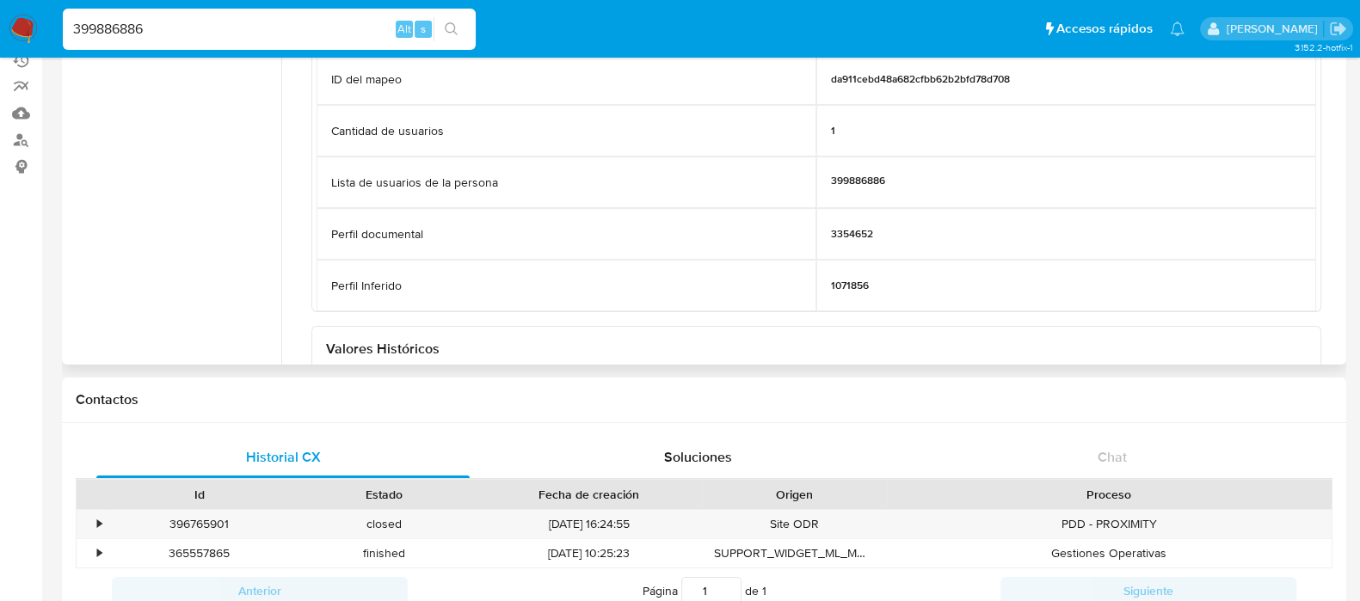
scroll to position [107, 0]
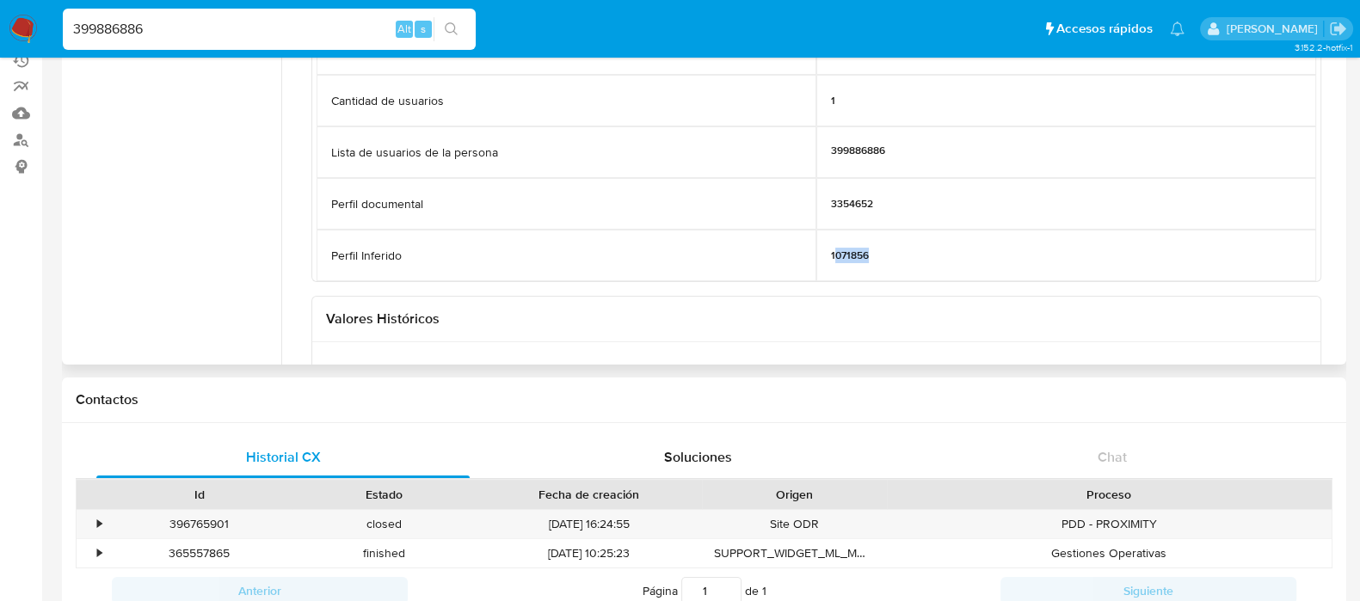
drag, startPoint x: 835, startPoint y: 255, endPoint x: 929, endPoint y: 260, distance: 94.8
click at [929, 260] on div "1071856" at bounding box center [1067, 256] width 500 height 52
click at [851, 251] on p "1071856" at bounding box center [850, 256] width 38 height 14
drag, startPoint x: 820, startPoint y: 252, endPoint x: 895, endPoint y: 247, distance: 75.0
click at [895, 247] on div "1071856" at bounding box center [1067, 256] width 500 height 52
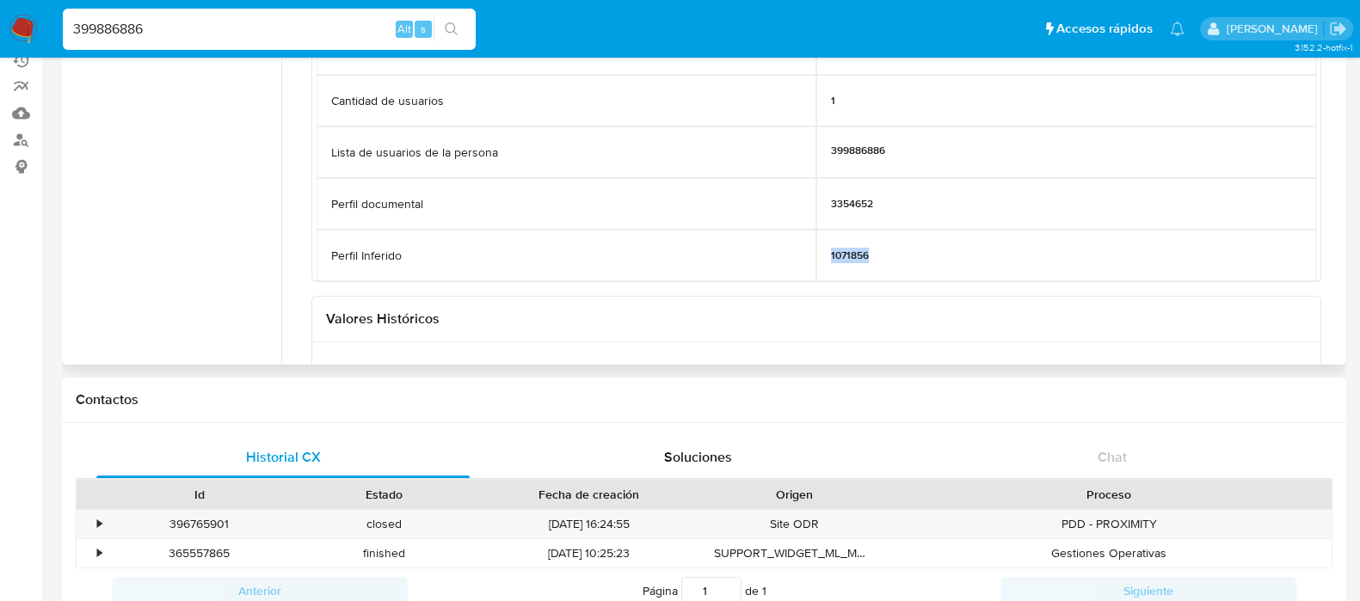
click at [857, 258] on p "1071856" at bounding box center [850, 256] width 38 height 14
click at [230, 28] on input "399886886" at bounding box center [269, 29] width 413 height 22
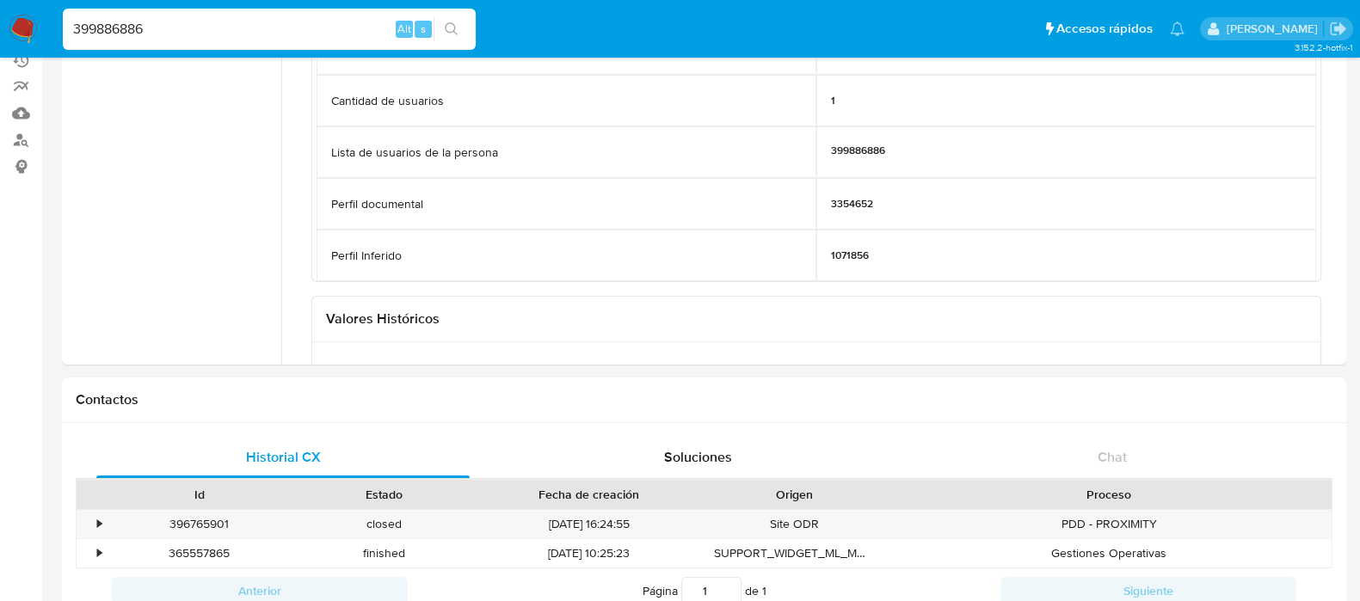
paste input "580577862"
type input "580577862"
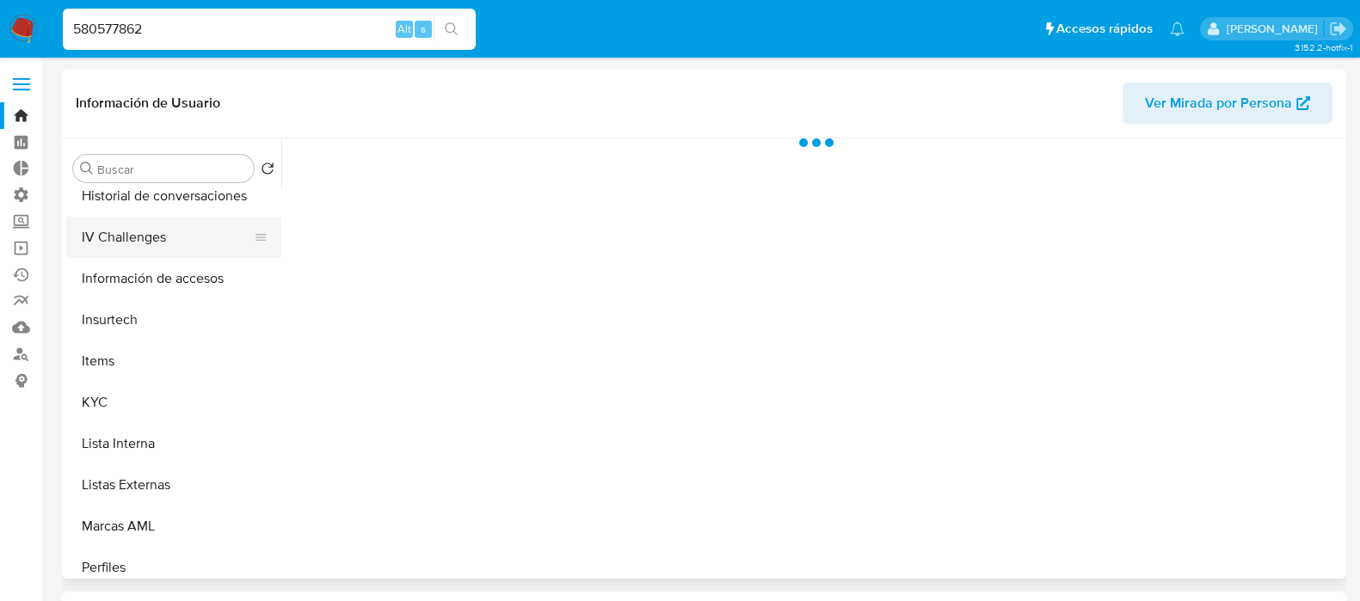
scroll to position [645, 0]
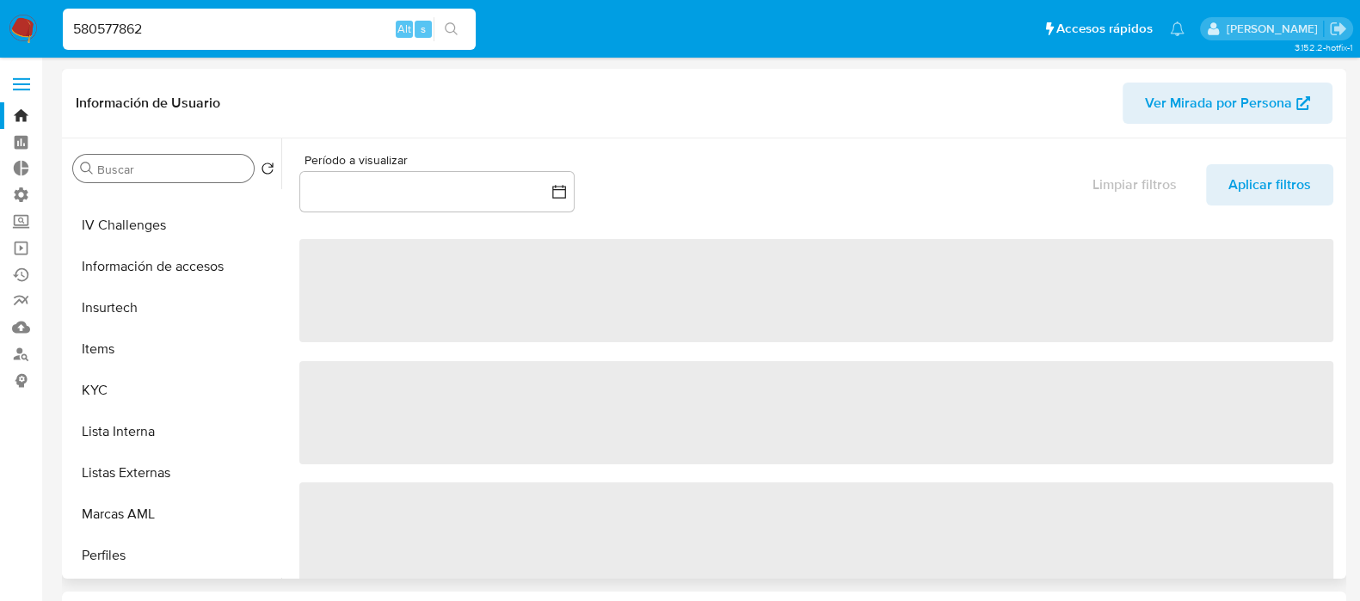
click at [151, 172] on input "Buscar" at bounding box center [172, 169] width 150 height 15
select select "10"
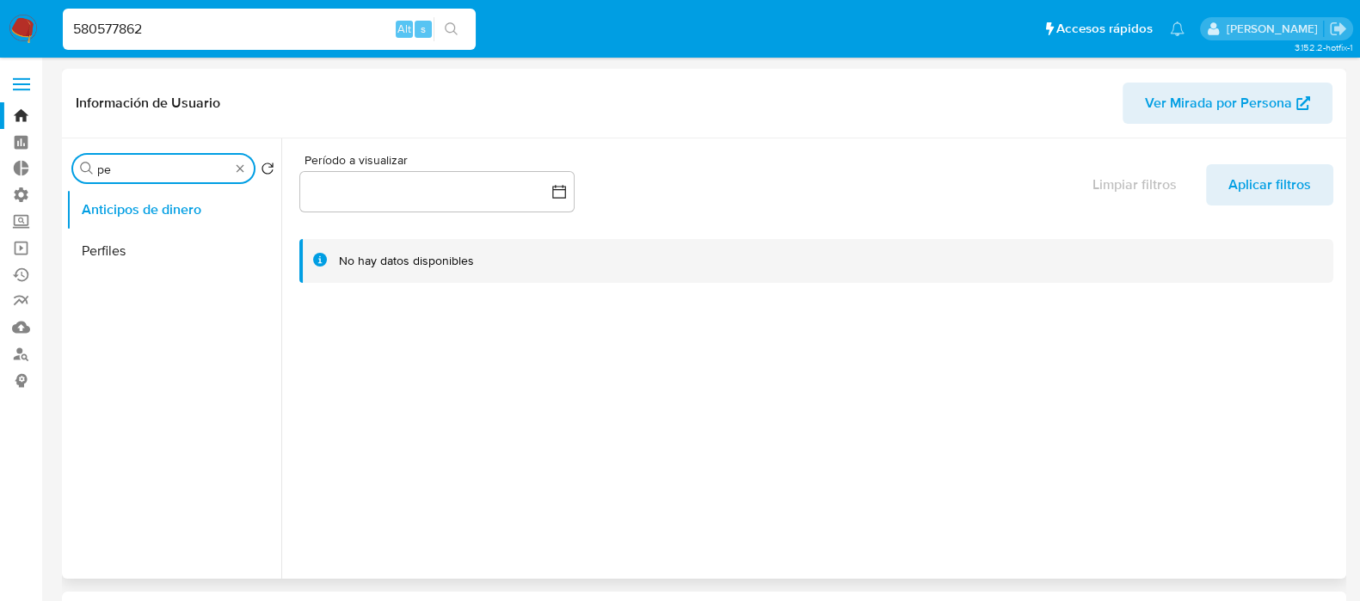
scroll to position [0, 0]
type input "perfil"
click at [164, 256] on button "Perfiles" at bounding box center [166, 251] width 201 height 41
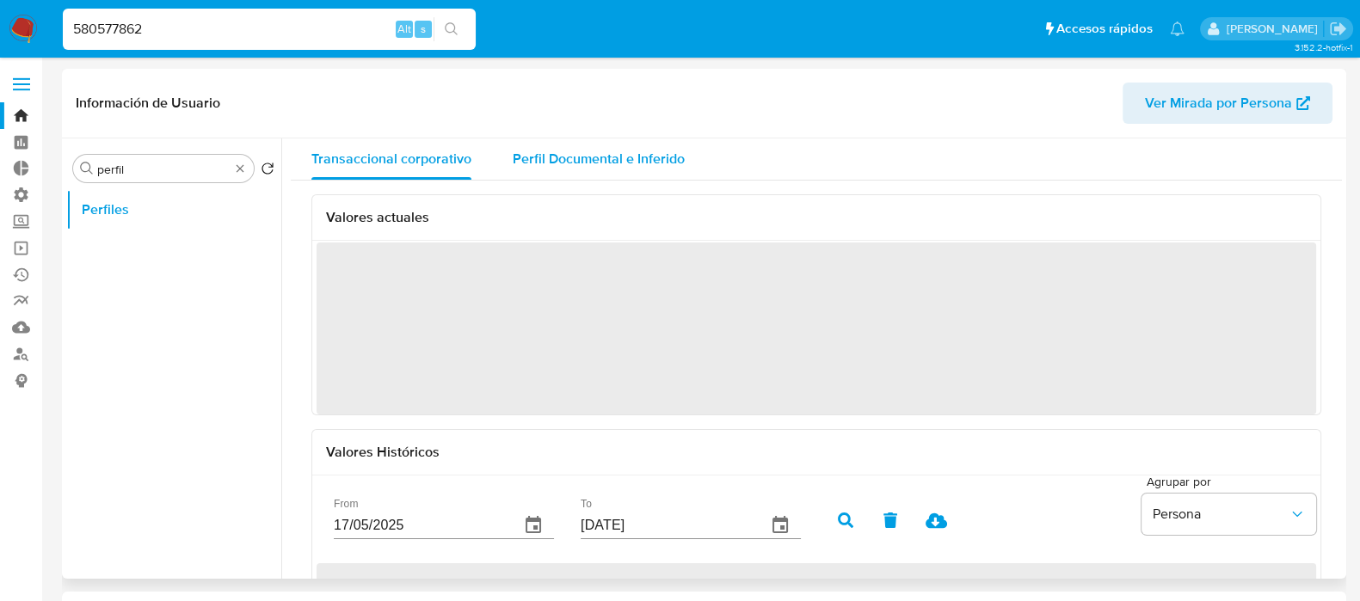
click at [608, 172] on div "Perfil Documental e Inferido" at bounding box center [599, 159] width 172 height 41
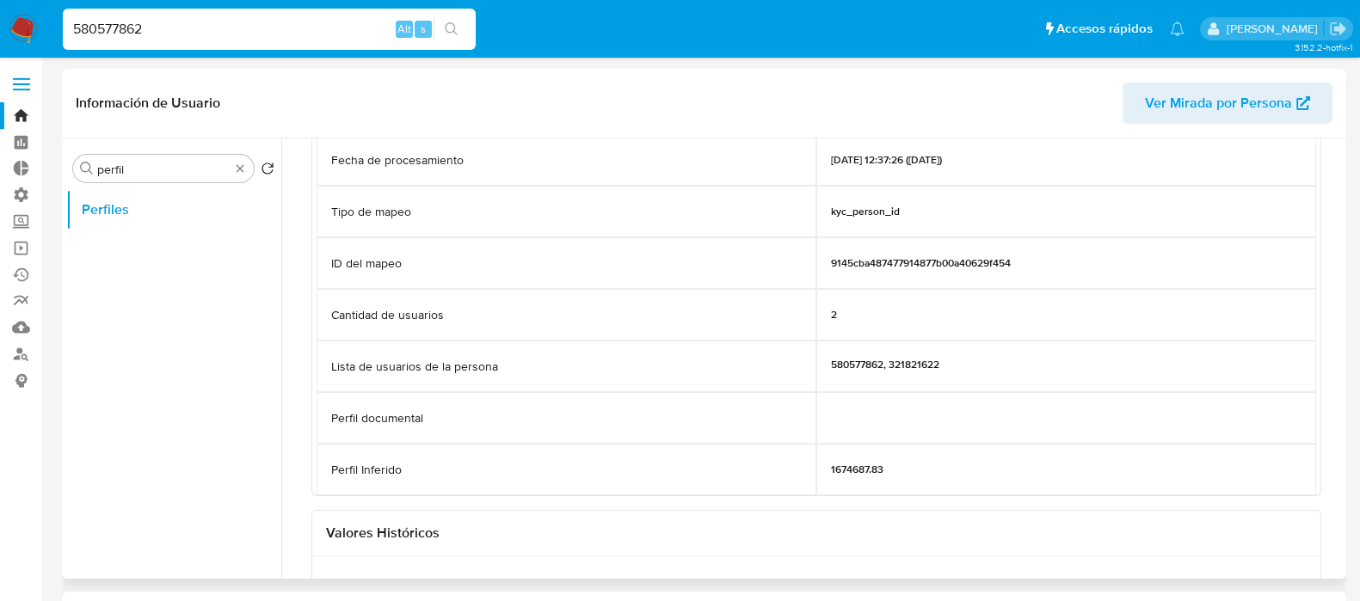
scroll to position [214, 0]
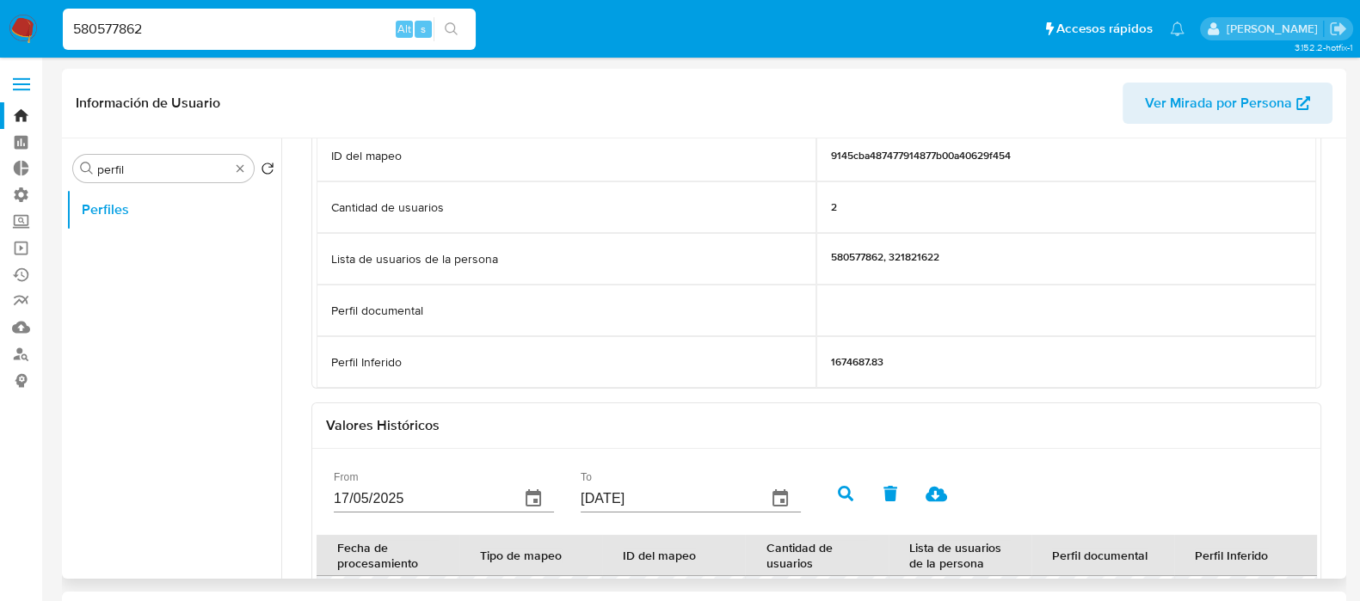
click at [865, 355] on p "1674687.83" at bounding box center [857, 362] width 52 height 14
click at [852, 360] on p "1674687.83" at bounding box center [857, 362] width 52 height 14
click at [896, 397] on div "Ultima ejecución Fecha de procesamiento [DATE] 12:37:26 ([DATE]) Tipo de mapeo …" at bounding box center [816, 447] width 1010 height 934
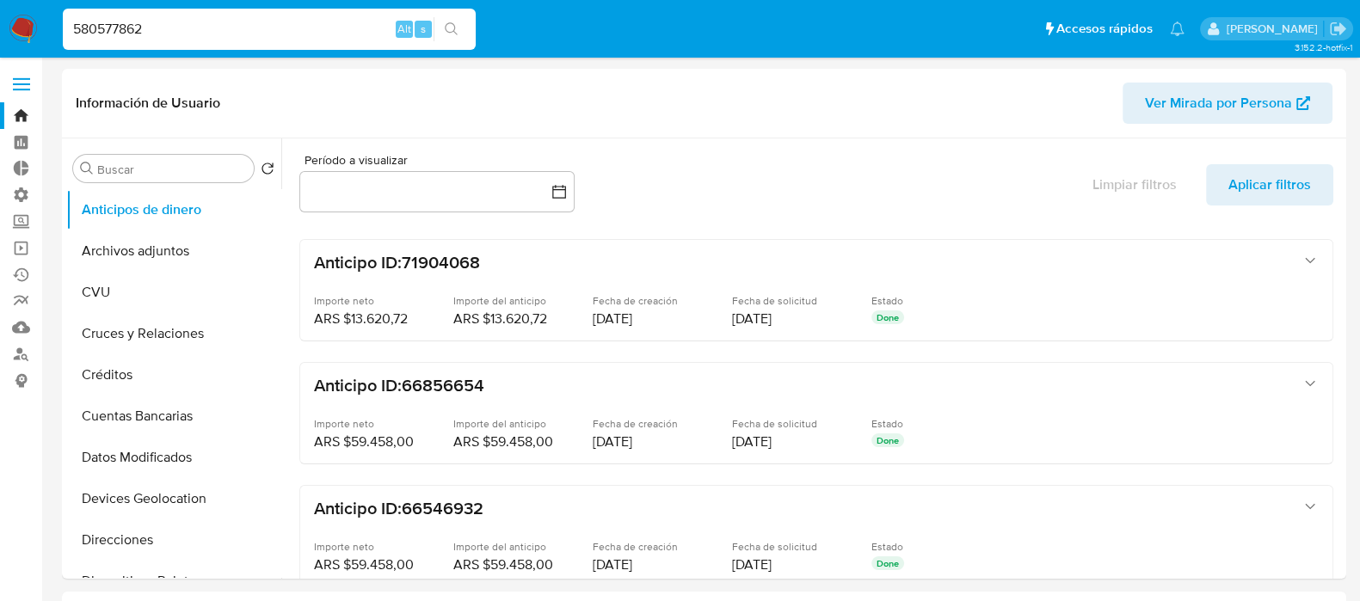
select select "10"
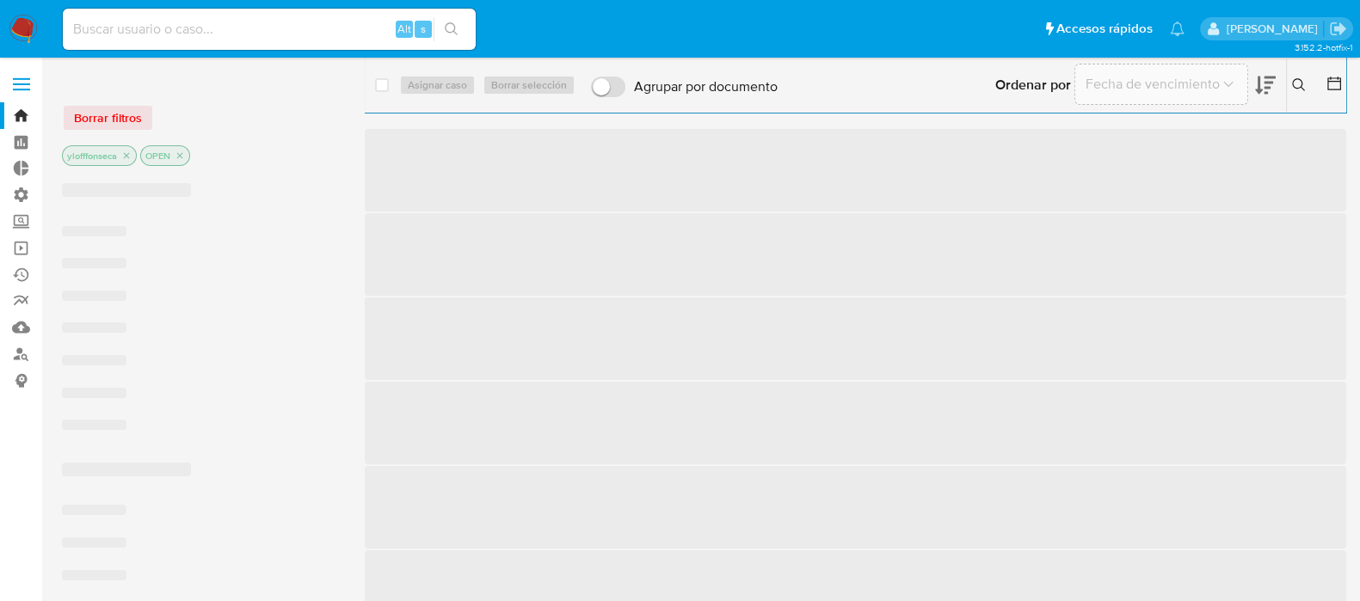
click at [194, 28] on input at bounding box center [269, 29] width 413 height 22
paste input "399886886"
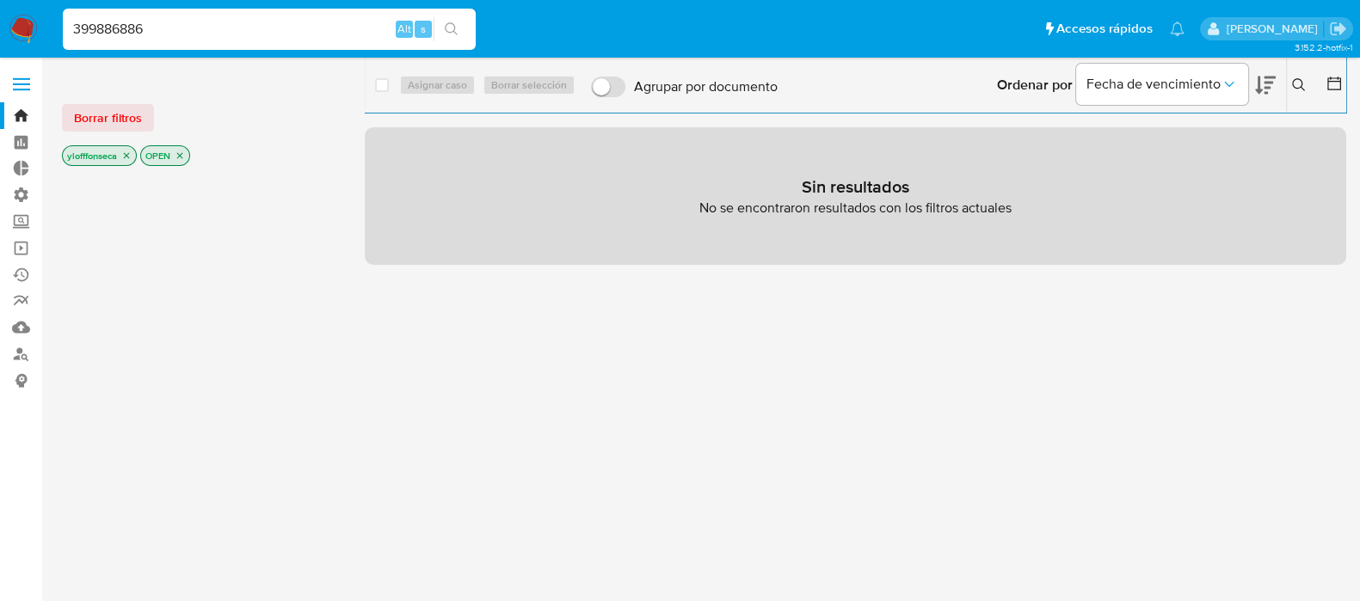
type input "399886886"
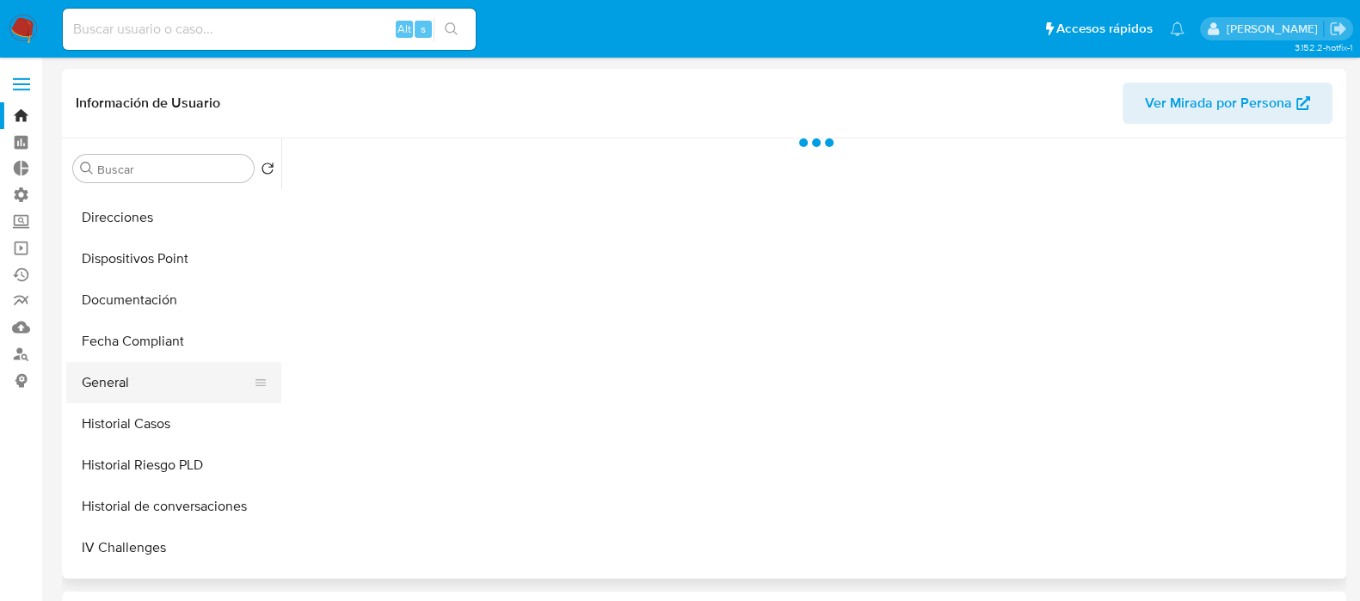
scroll to position [322, 0]
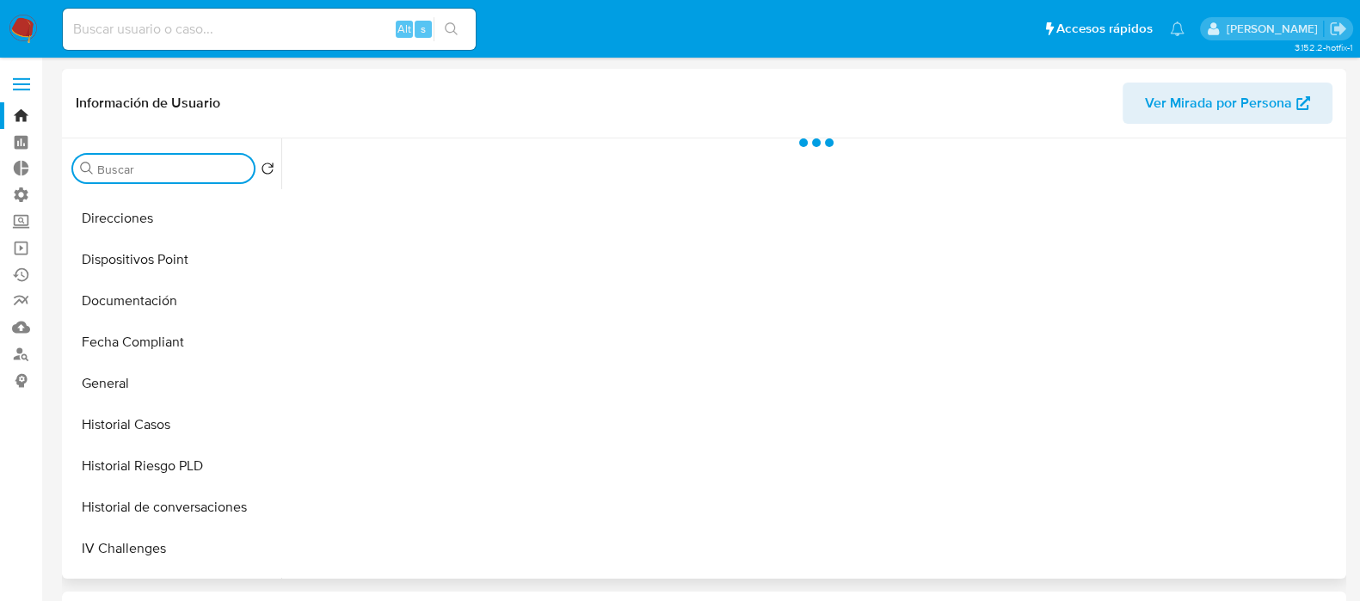
click at [159, 167] on input "Buscar" at bounding box center [172, 169] width 150 height 15
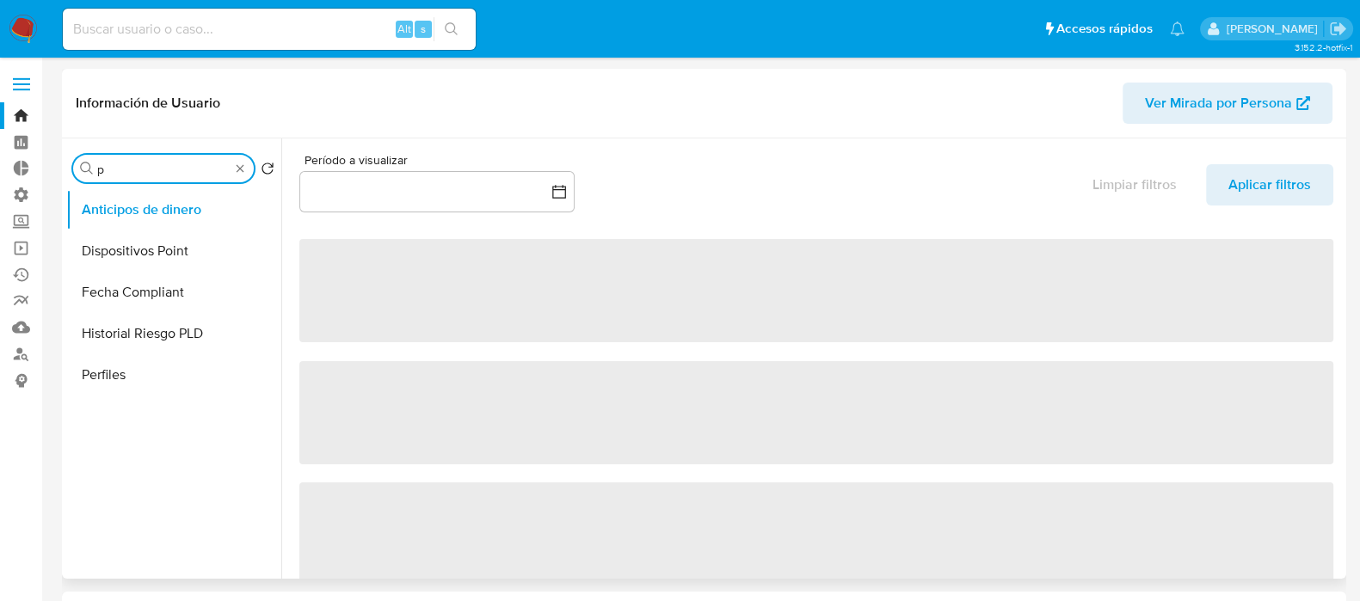
scroll to position [0, 0]
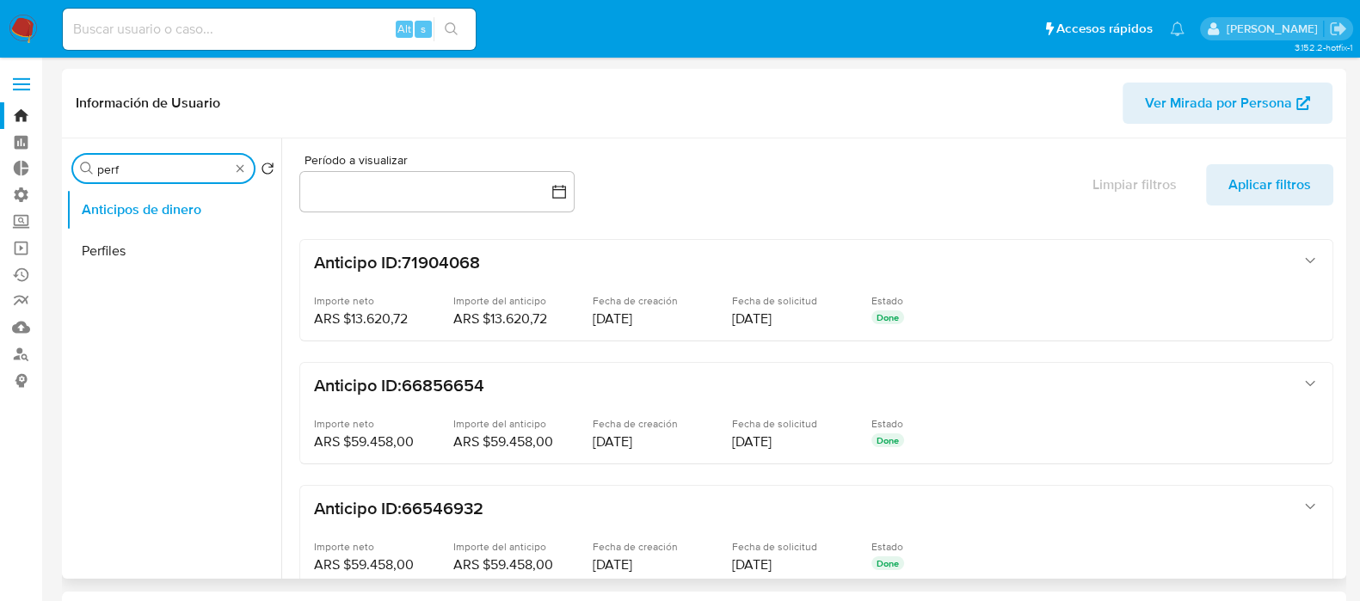
type input "perfi"
select select "10"
type input "perfi"
click at [133, 270] on button "Perfiles" at bounding box center [166, 251] width 201 height 41
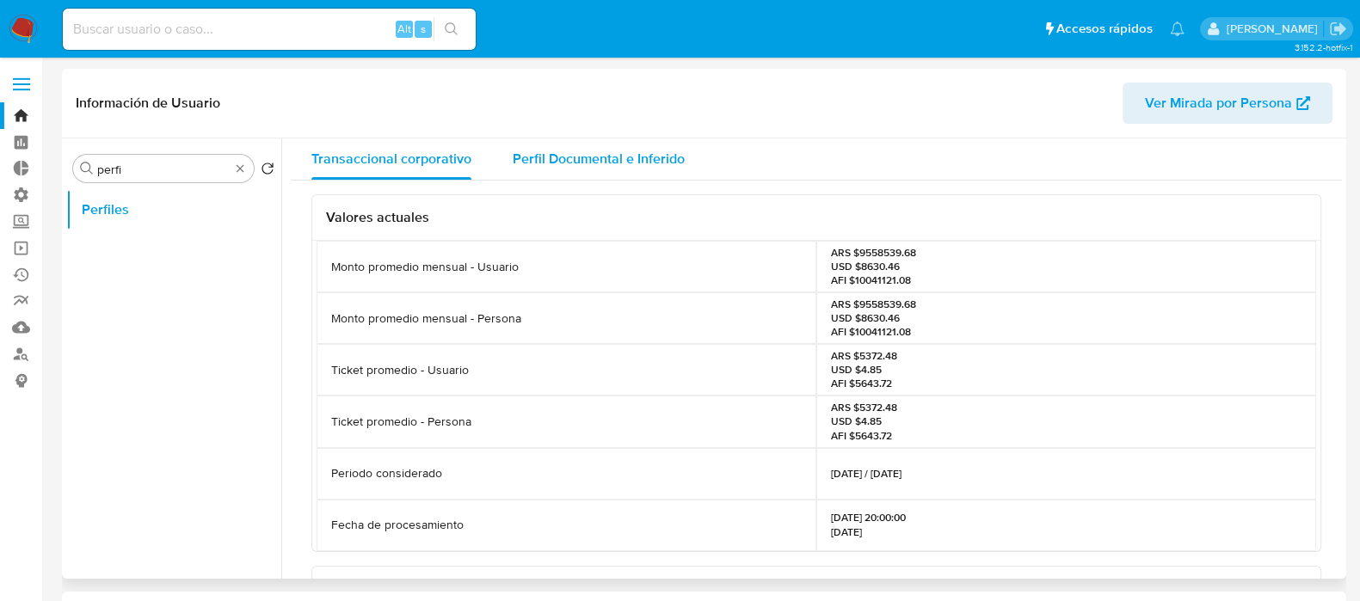
click at [628, 156] on span "Perfil Documental e Inferido" at bounding box center [599, 159] width 172 height 20
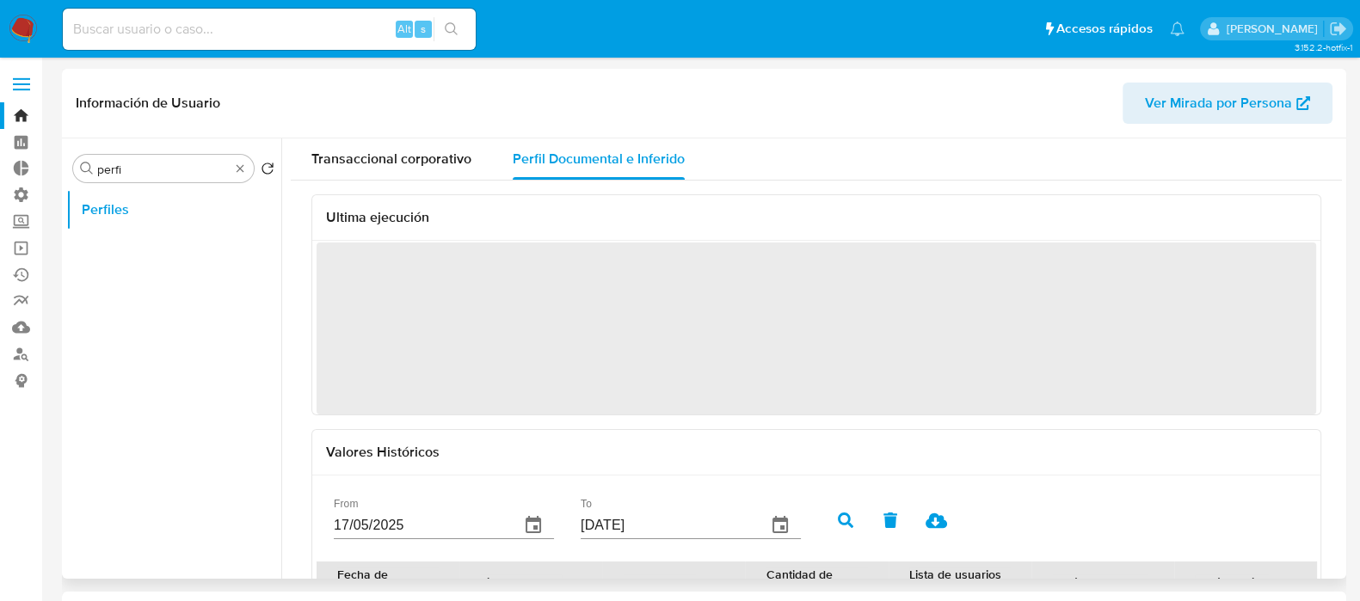
scroll to position [214, 0]
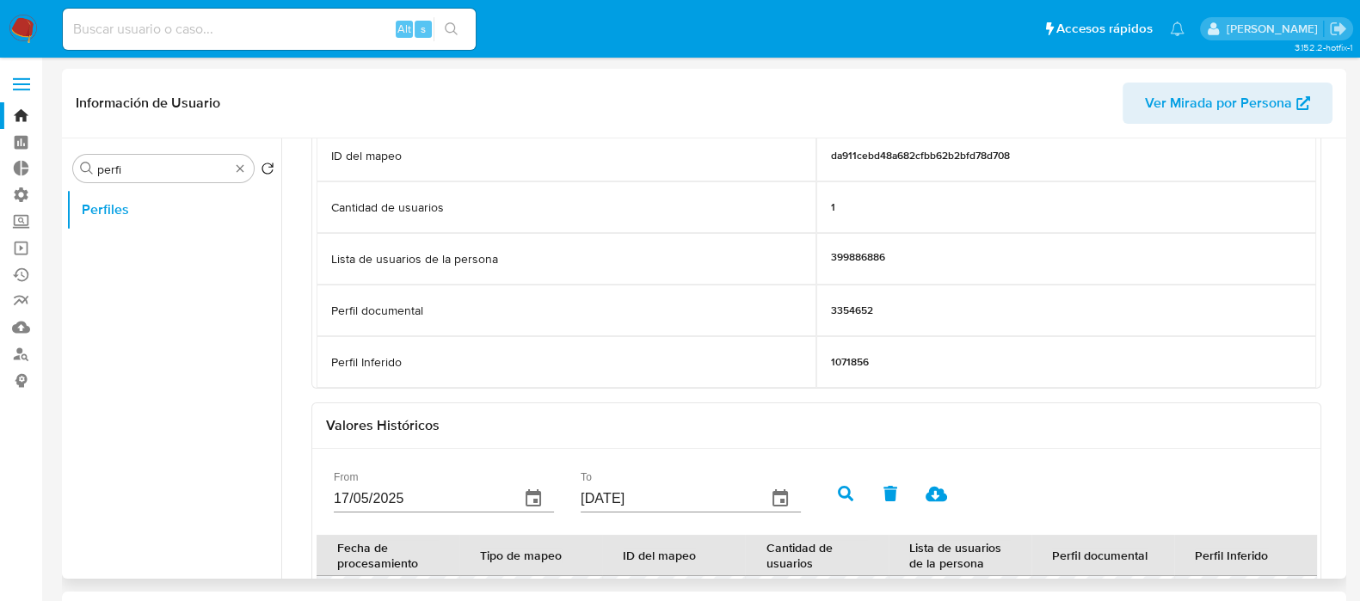
click at [331, 40] on div "Alt s" at bounding box center [269, 29] width 413 height 41
click at [323, 36] on input at bounding box center [269, 29] width 413 height 22
paste input "398111406"
type input "398111406"
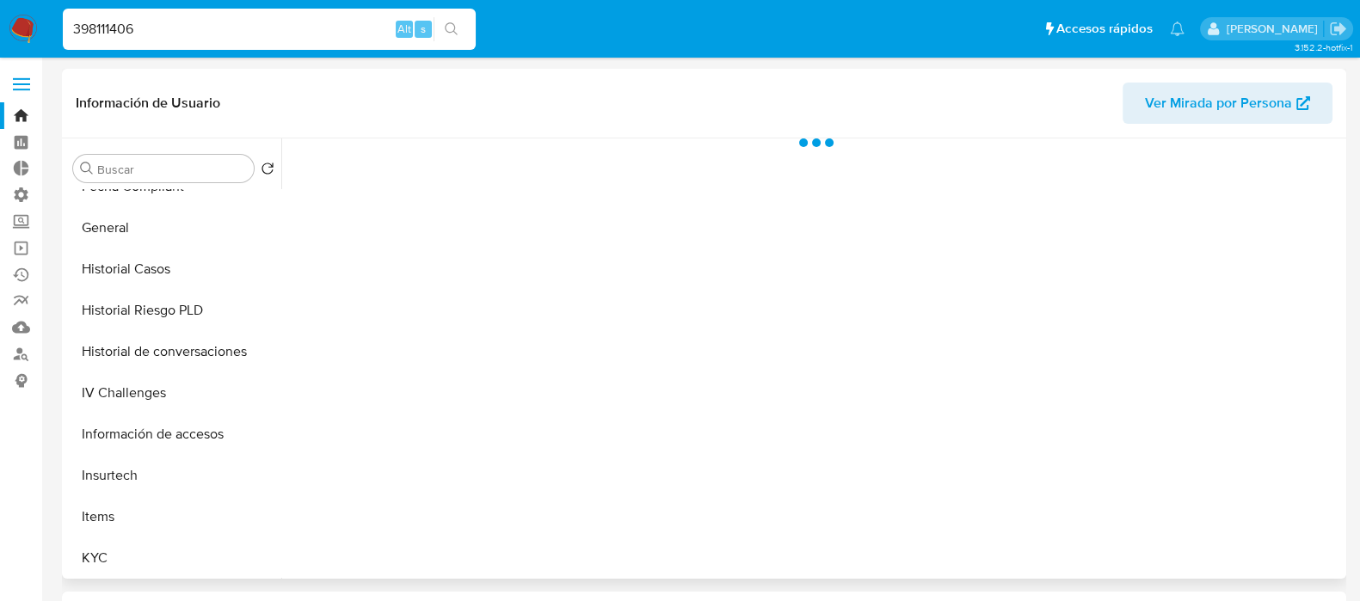
scroll to position [645, 0]
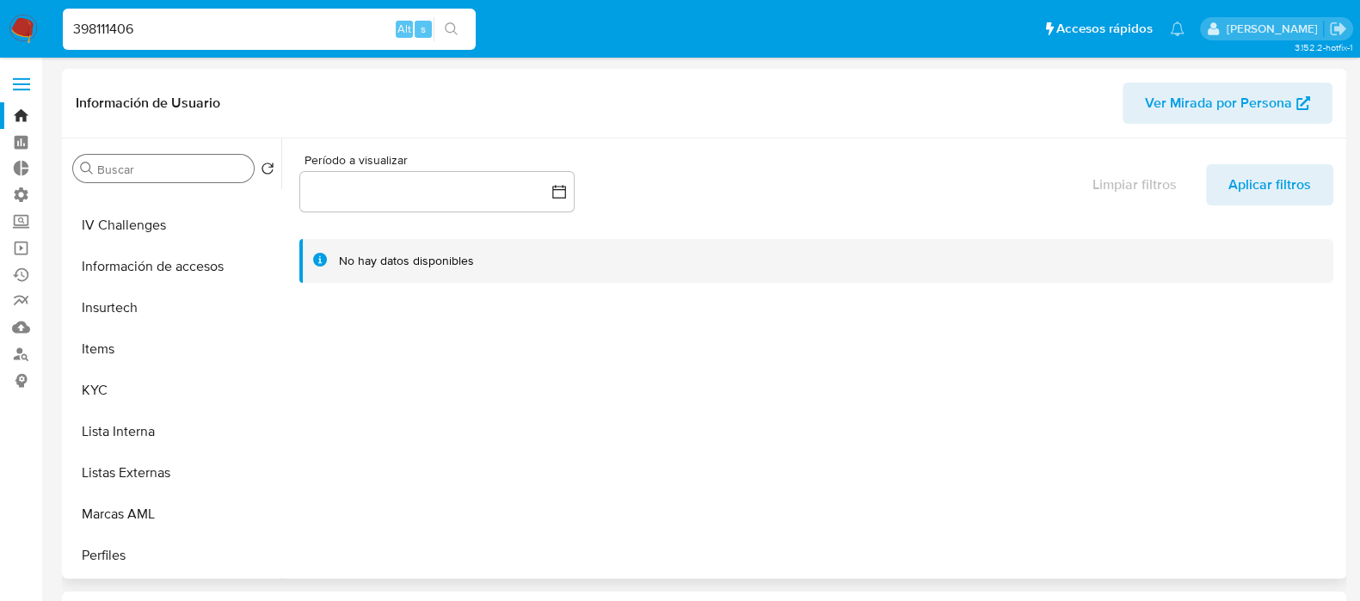
select select "10"
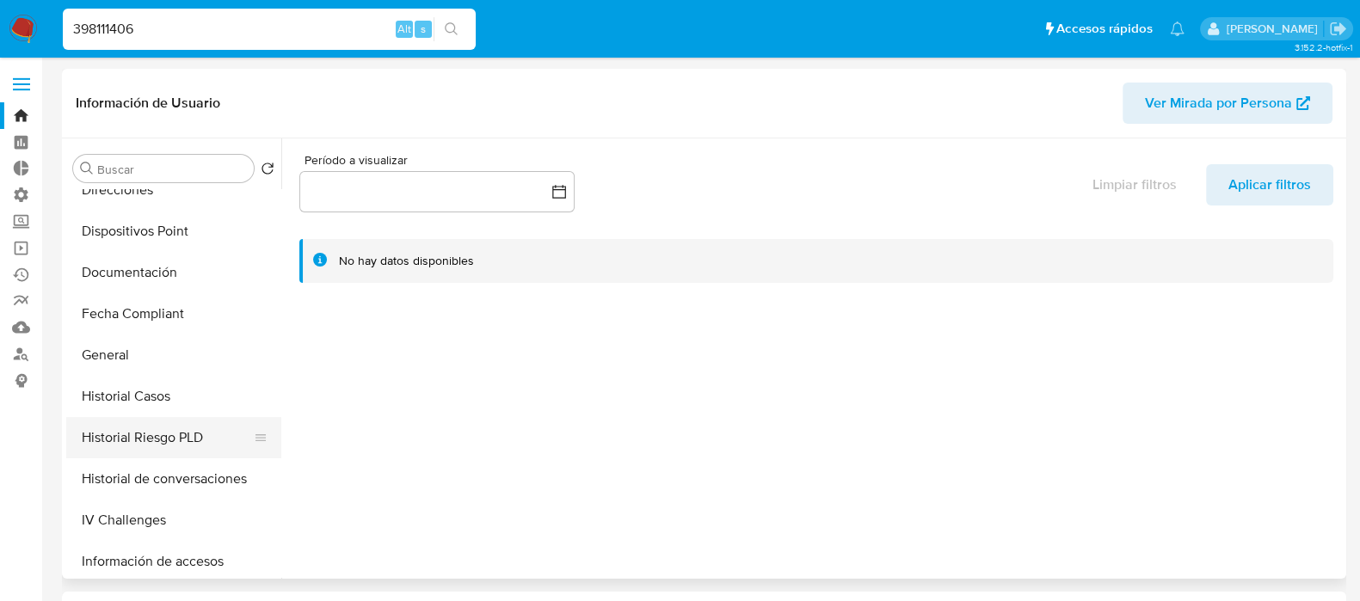
scroll to position [338, 0]
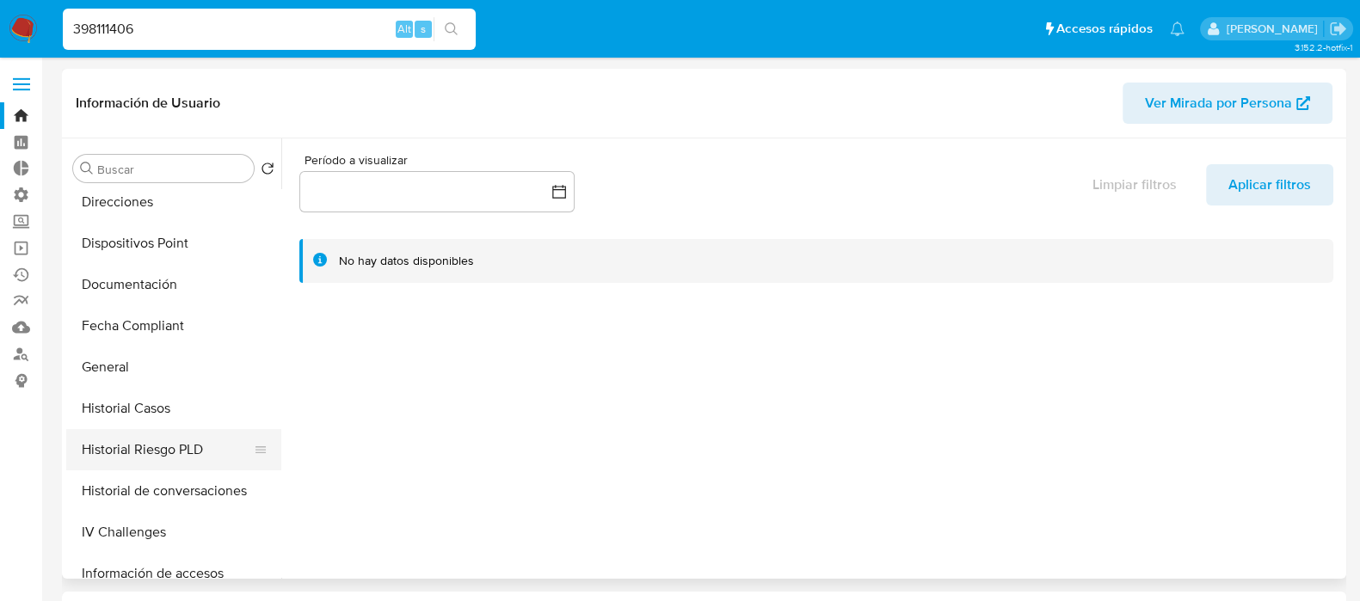
click at [183, 457] on button "Historial Riesgo PLD" at bounding box center [166, 449] width 201 height 41
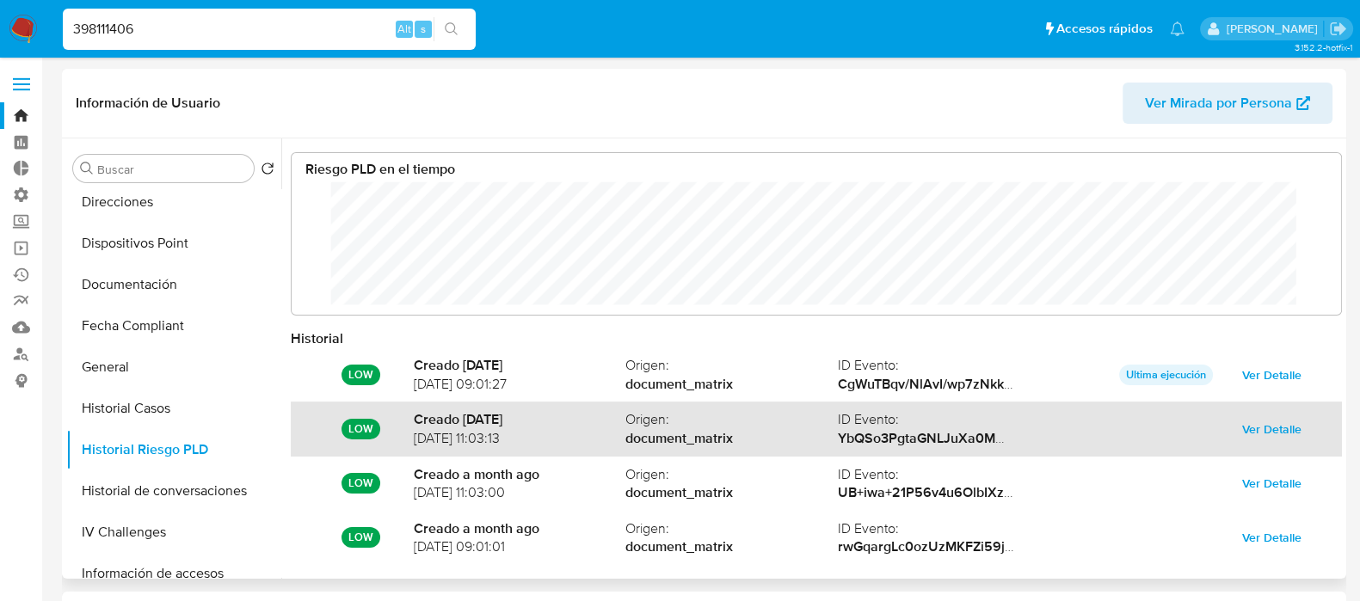
scroll to position [90, 0]
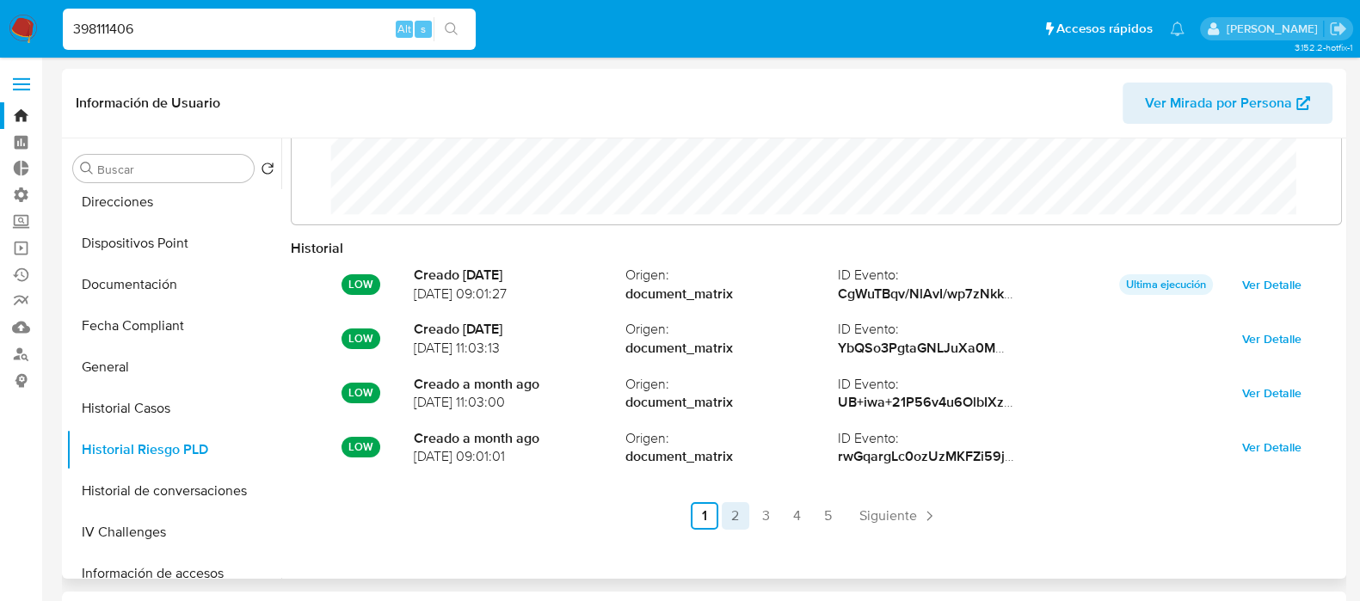
click at [731, 513] on link "2" at bounding box center [736, 517] width 28 height 28
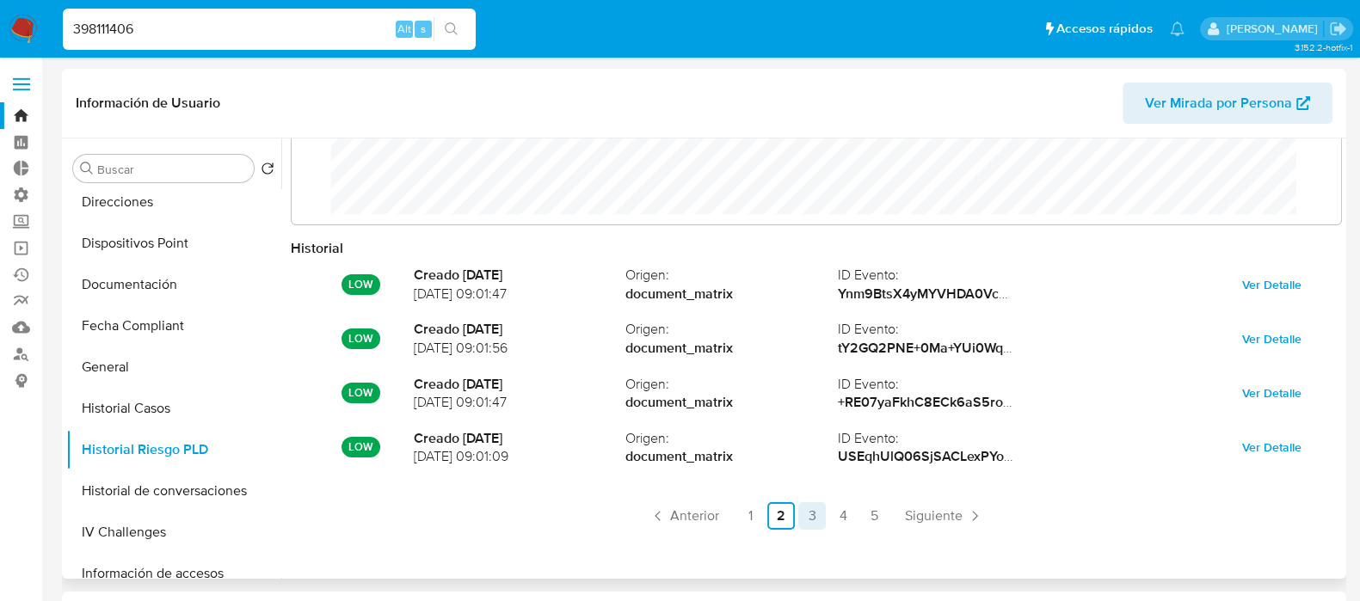
click at [802, 517] on link "3" at bounding box center [813, 517] width 28 height 28
click at [838, 519] on link "4" at bounding box center [844, 517] width 28 height 28
click at [884, 517] on link "5" at bounding box center [874, 517] width 28 height 28
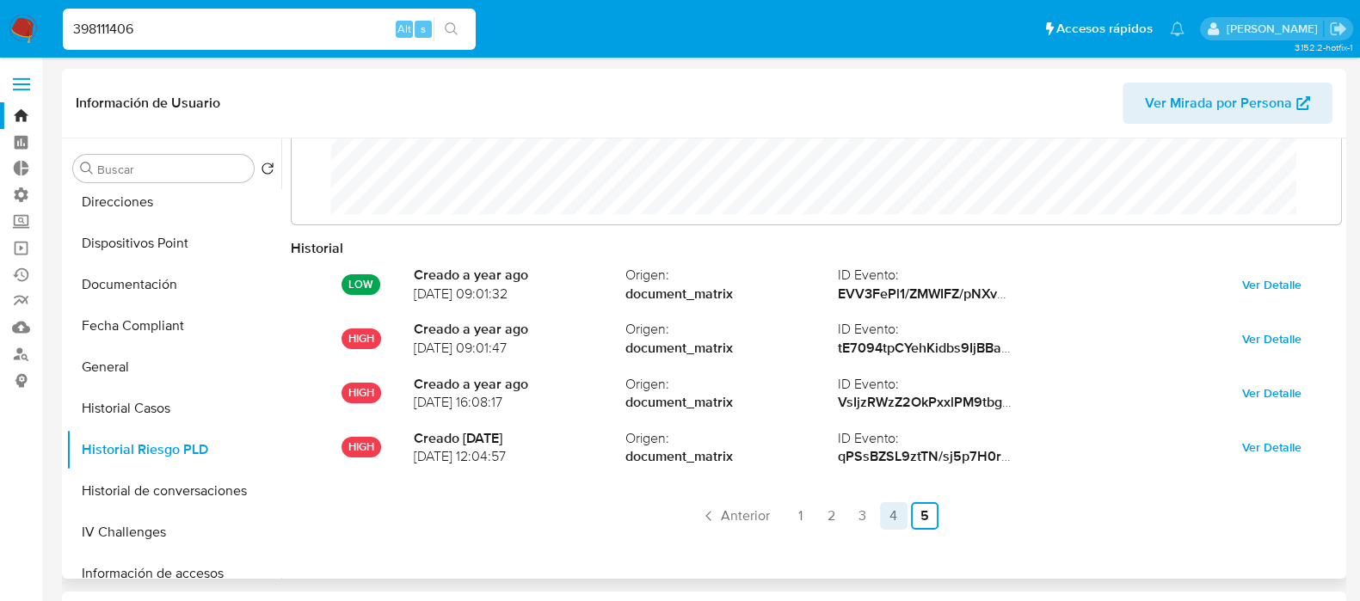
click at [890, 511] on link "4" at bounding box center [894, 517] width 28 height 28
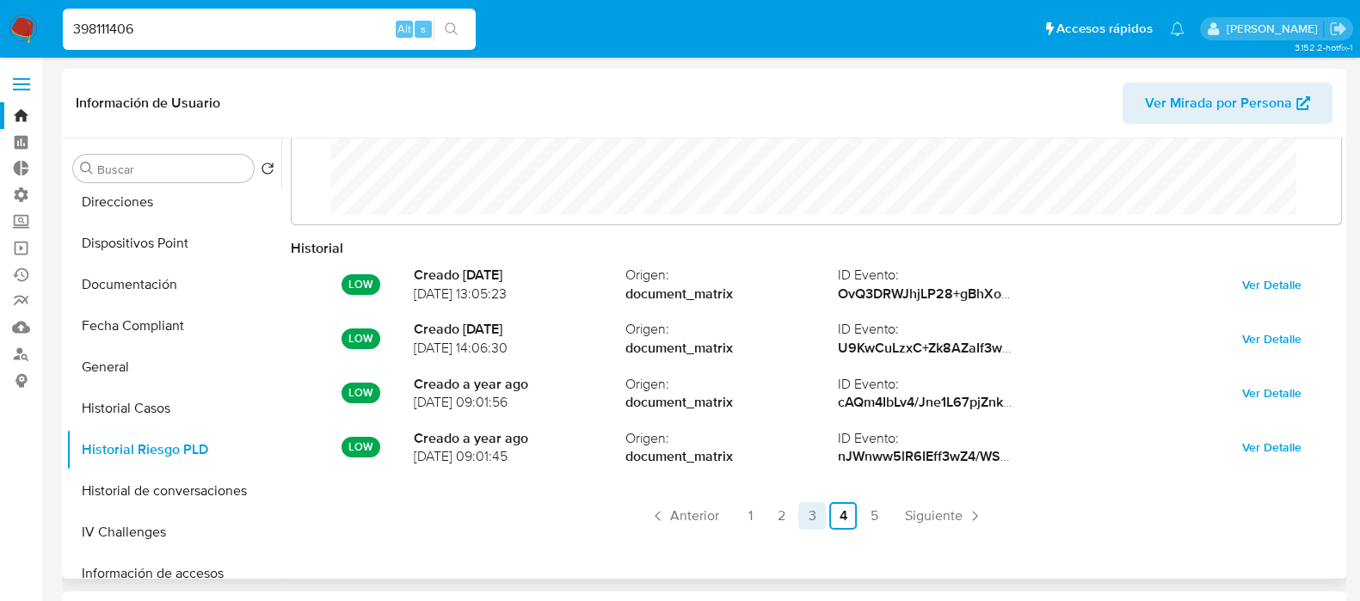
click at [809, 525] on link "3" at bounding box center [813, 517] width 28 height 28
click at [836, 515] on link "4" at bounding box center [844, 517] width 28 height 28
click at [869, 518] on link "5" at bounding box center [874, 517] width 28 height 28
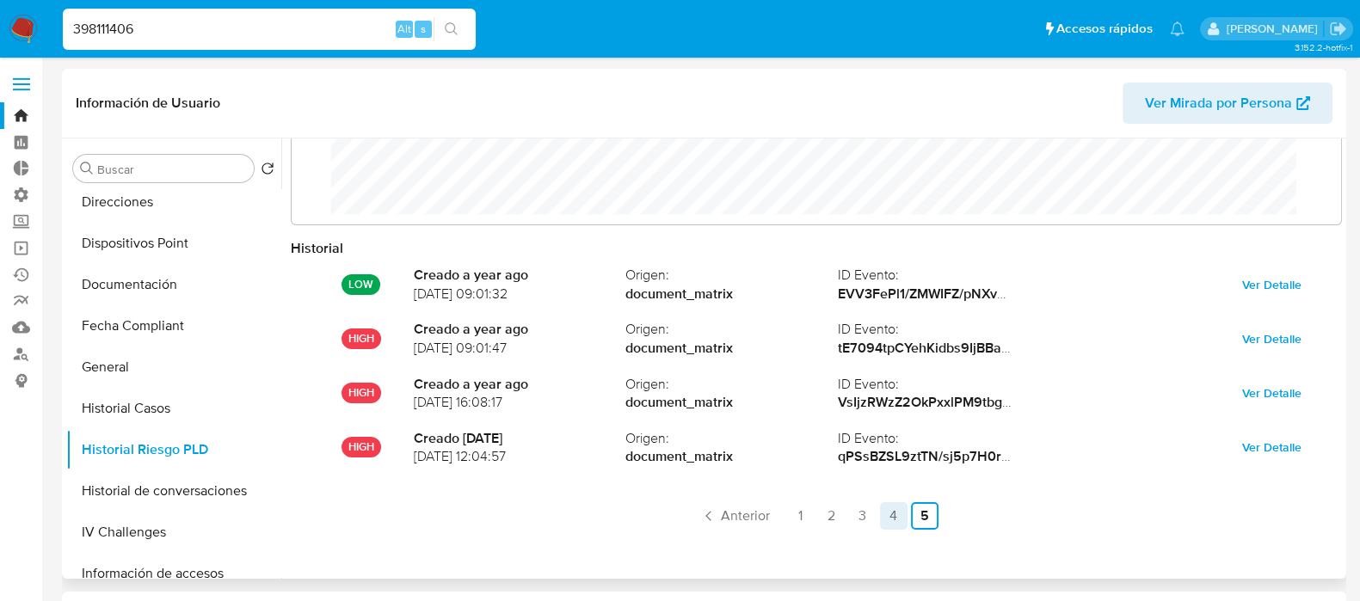
click at [881, 518] on link "4" at bounding box center [894, 517] width 28 height 28
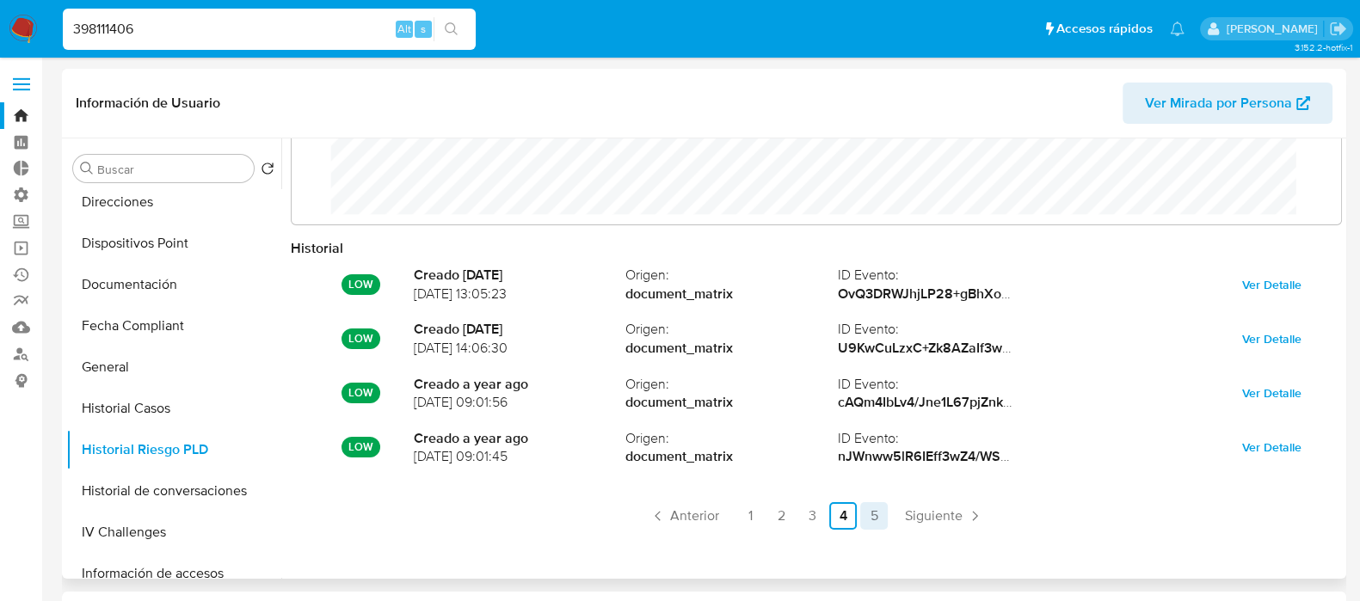
click at [867, 514] on link "5" at bounding box center [874, 517] width 28 height 28
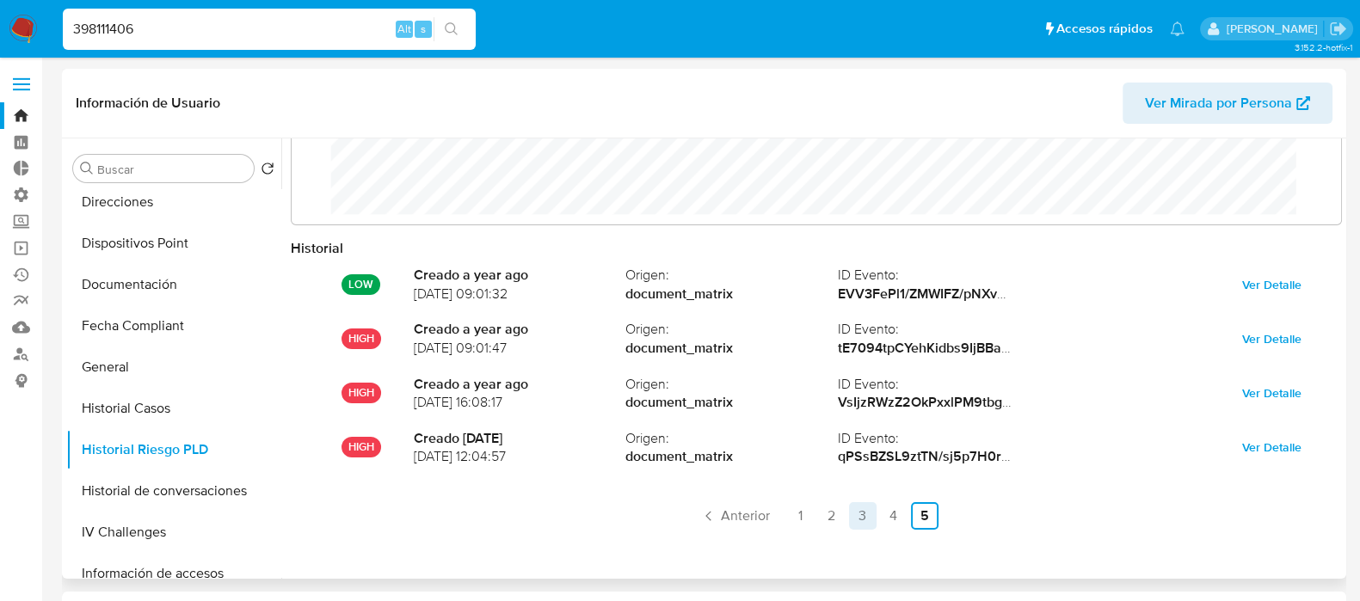
click at [866, 518] on link "3" at bounding box center [863, 517] width 28 height 28
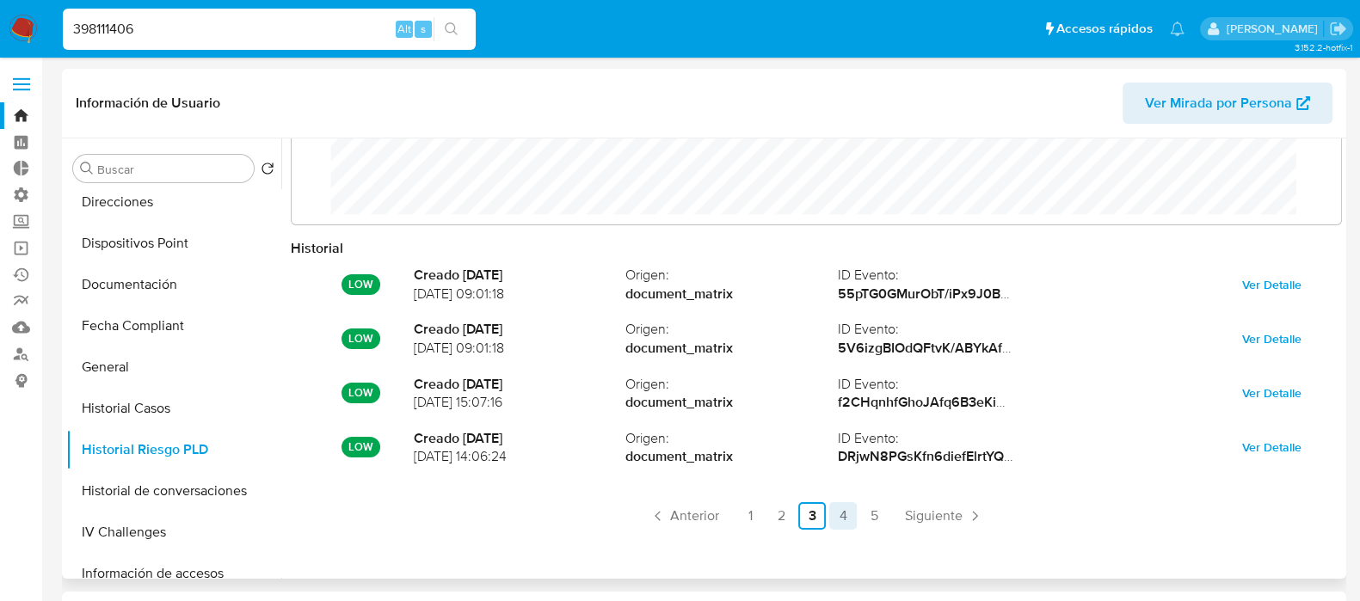
click at [841, 509] on link "4" at bounding box center [844, 517] width 28 height 28
click at [811, 513] on link "3" at bounding box center [813, 517] width 28 height 28
click at [774, 514] on link "2" at bounding box center [782, 517] width 28 height 28
click at [758, 510] on link "1" at bounding box center [751, 517] width 28 height 28
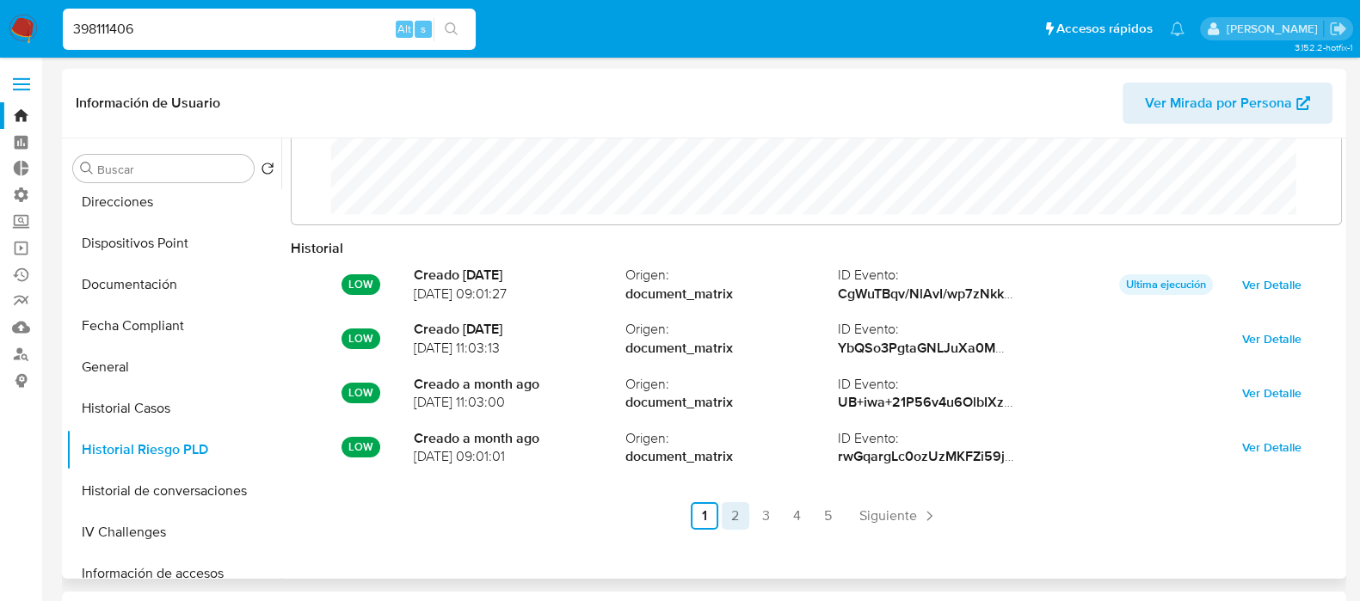
click at [733, 509] on link "2" at bounding box center [736, 517] width 28 height 28
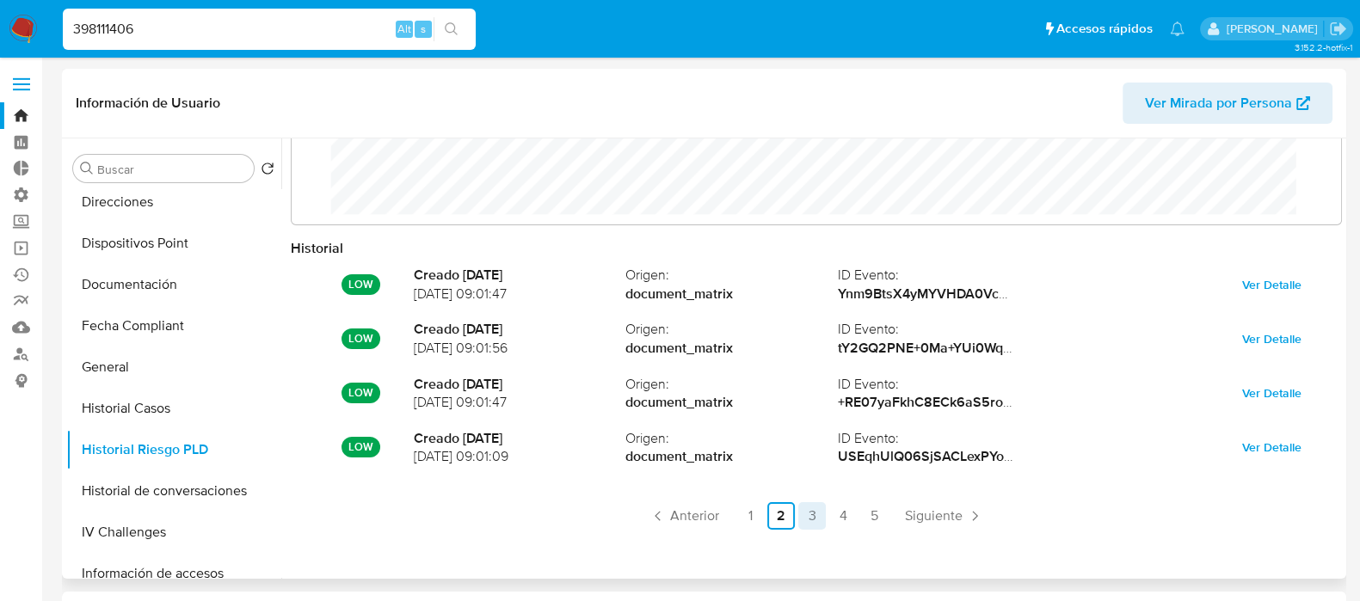
click at [817, 519] on link "3" at bounding box center [813, 517] width 28 height 28
click at [848, 517] on link "4" at bounding box center [844, 517] width 28 height 28
click at [856, 524] on ul "Anterior 1 2 3 4 5 Siguiente" at bounding box center [817, 517] width 1052 height 28
click at [879, 521] on link "5" at bounding box center [874, 517] width 28 height 28
